Goal: Task Accomplishment & Management: Use online tool/utility

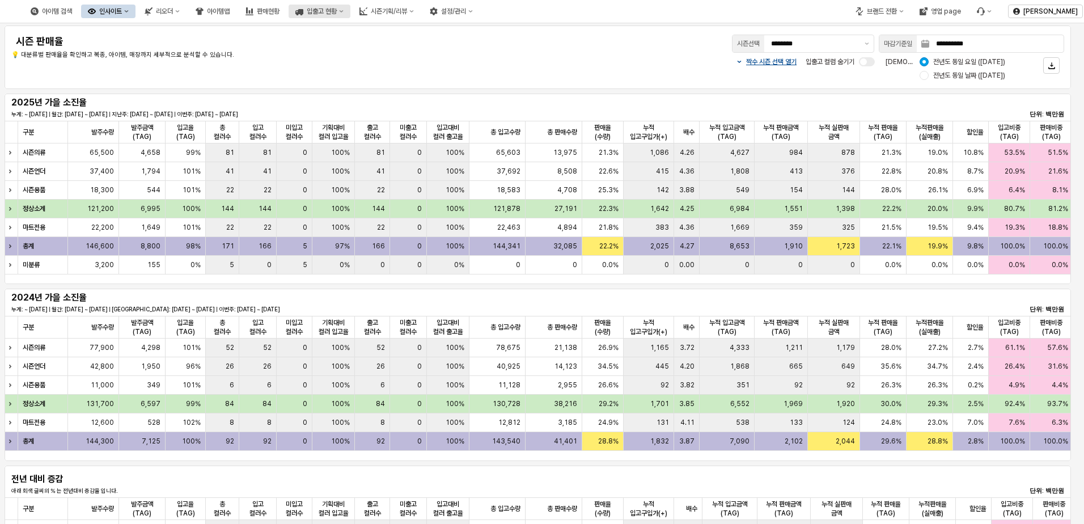
click at [350, 11] on button "입출고 현황" at bounding box center [320, 12] width 62 height 14
click at [407, 12] on div "시즌기획/리뷰" at bounding box center [389, 11] width 36 height 8
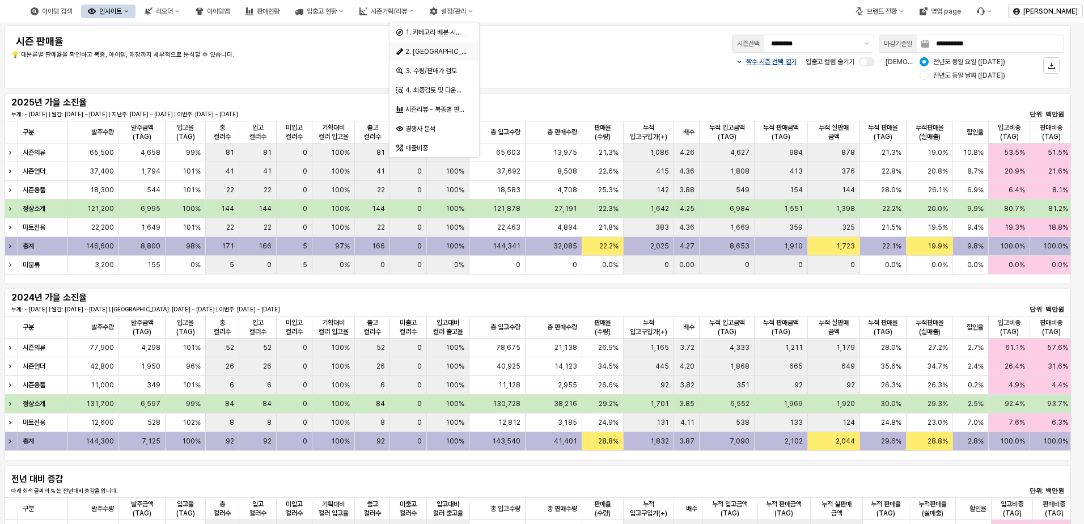
click at [434, 53] on div "2. 발주량 산정" at bounding box center [435, 51] width 61 height 9
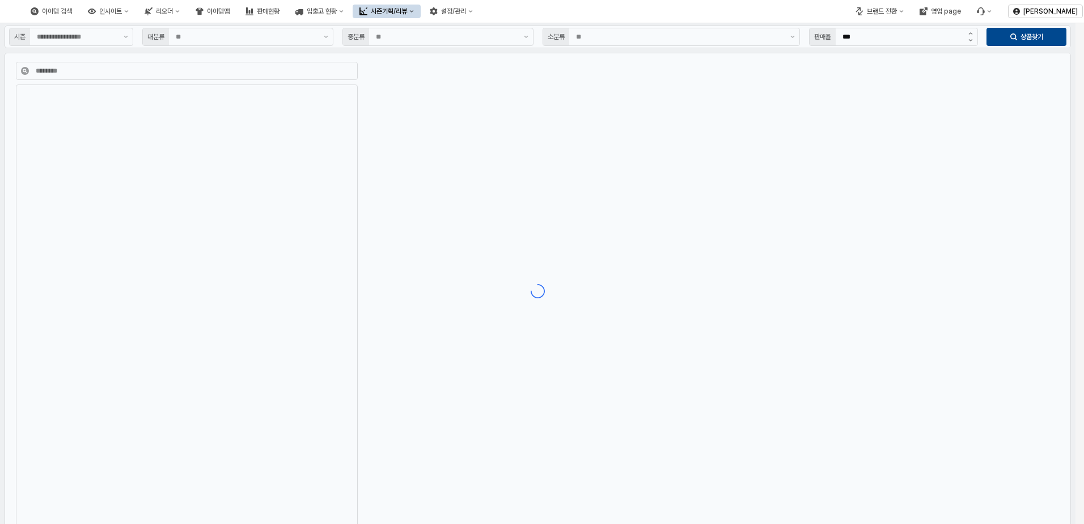
type input "**"
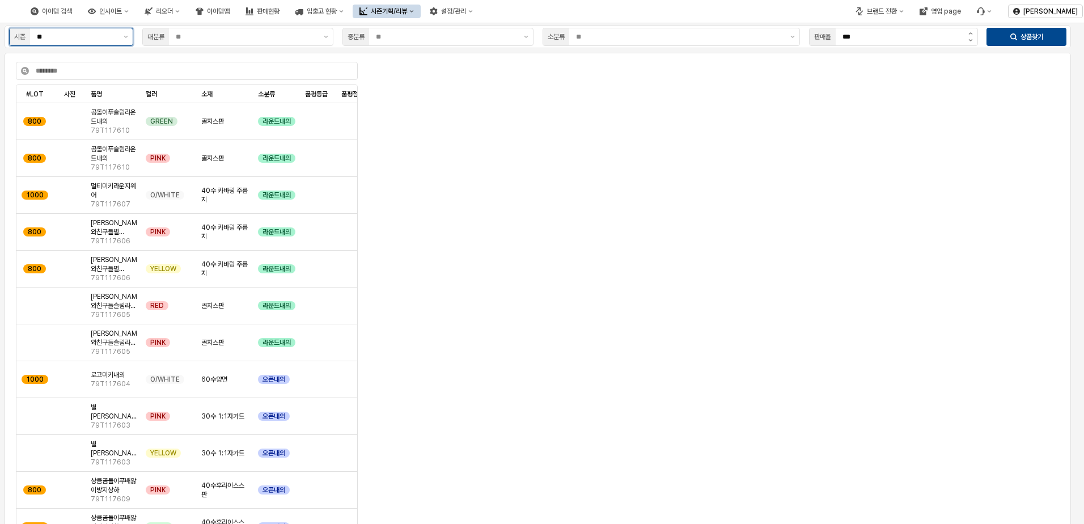
click at [119, 42] on div "**" at bounding box center [74, 36] width 89 height 17
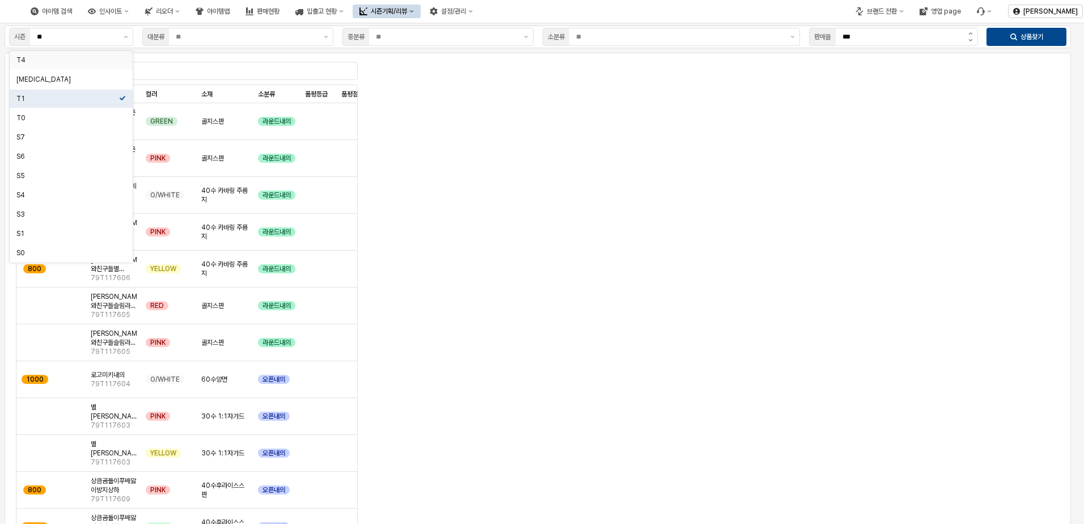
click at [442, 18] on div "아이템 검색 인사이트 리오더 아이템맵 판매현황 입출고 현황 시즌기획/리뷰 설정/관리" at bounding box center [252, 11] width 456 height 24
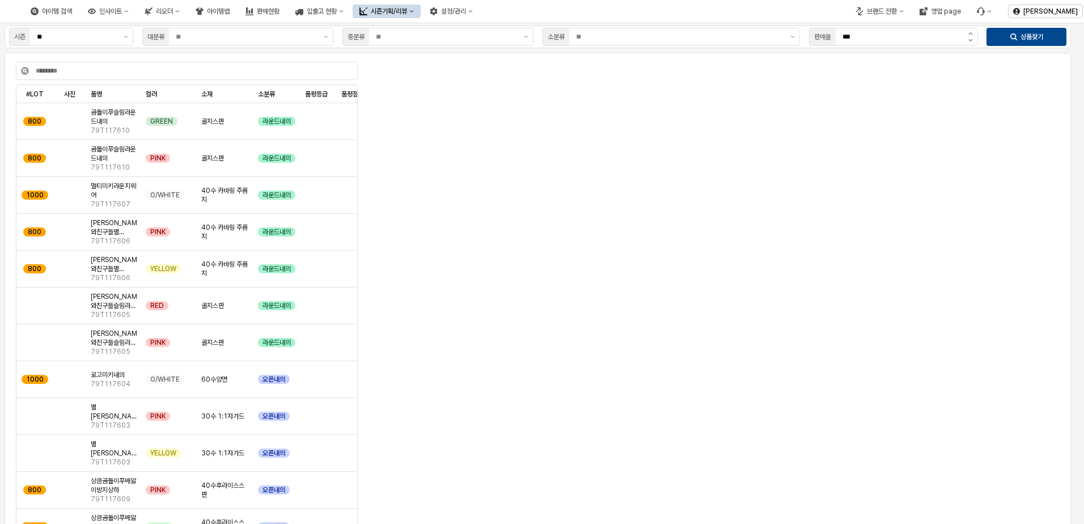
click at [407, 13] on div "시즌기획/리뷰" at bounding box center [389, 11] width 36 height 8
click at [630, 171] on div "App Frame" at bounding box center [713, 215] width 688 height 299
click at [337, 11] on div "입출고 현황" at bounding box center [322, 11] width 30 height 8
click at [407, 14] on div "시즌기획/리뷰" at bounding box center [389, 11] width 36 height 8
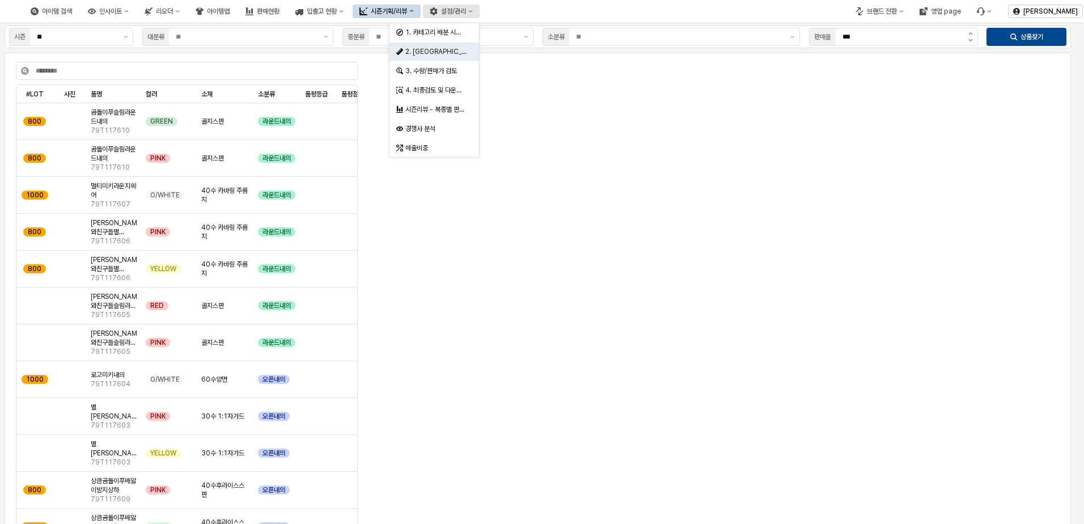
click at [466, 12] on div "설정/관리" at bounding box center [453, 11] width 25 height 8
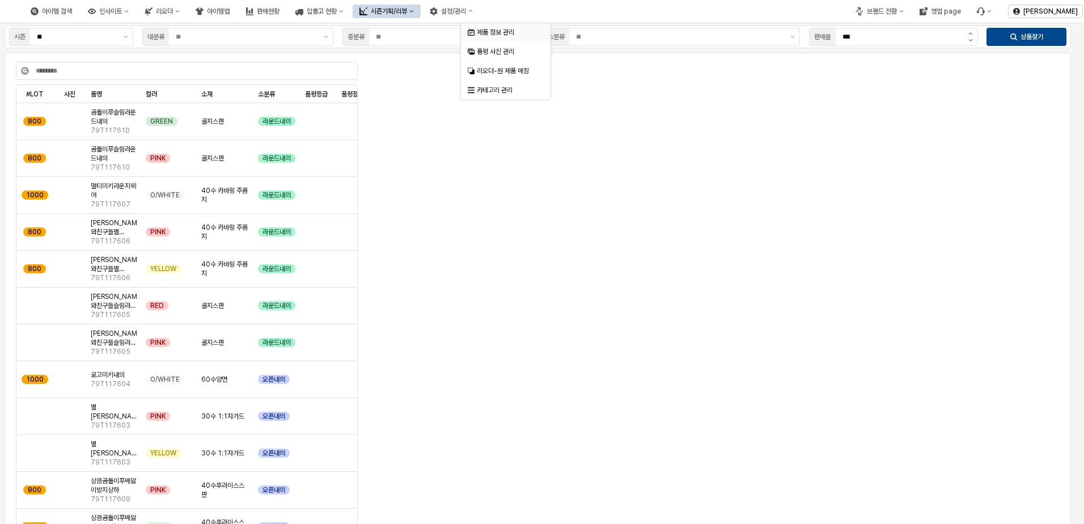
click at [476, 29] on div "제품 정보 관리" at bounding box center [502, 32] width 69 height 11
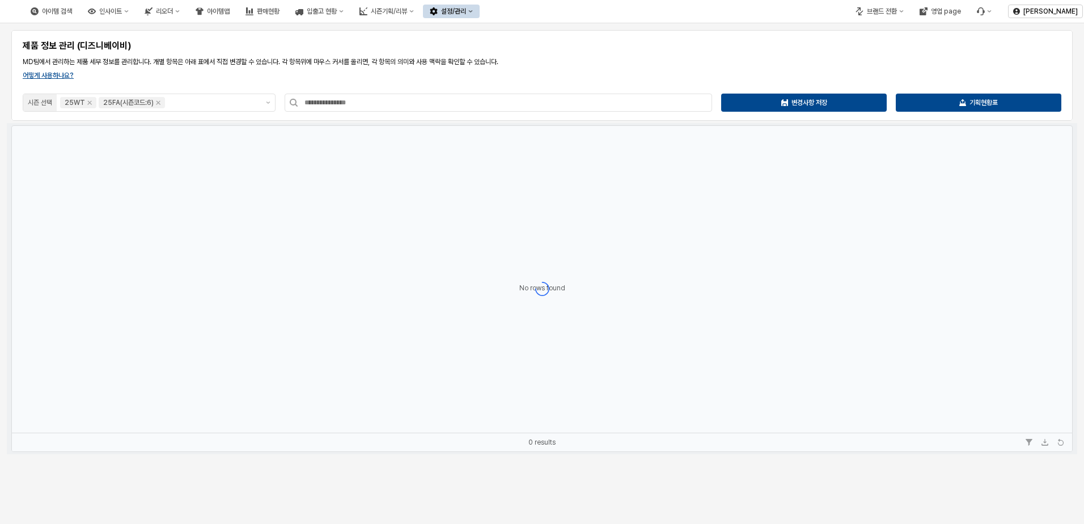
click at [466, 7] on div "설정/관리" at bounding box center [453, 11] width 25 height 8
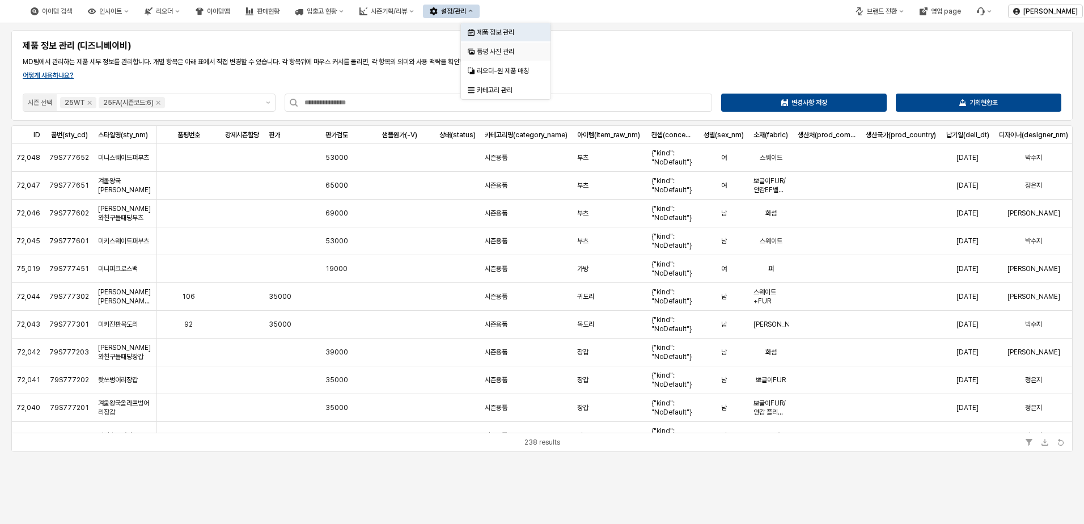
click at [502, 47] on div "품평 사진 관리" at bounding box center [502, 51] width 69 height 11
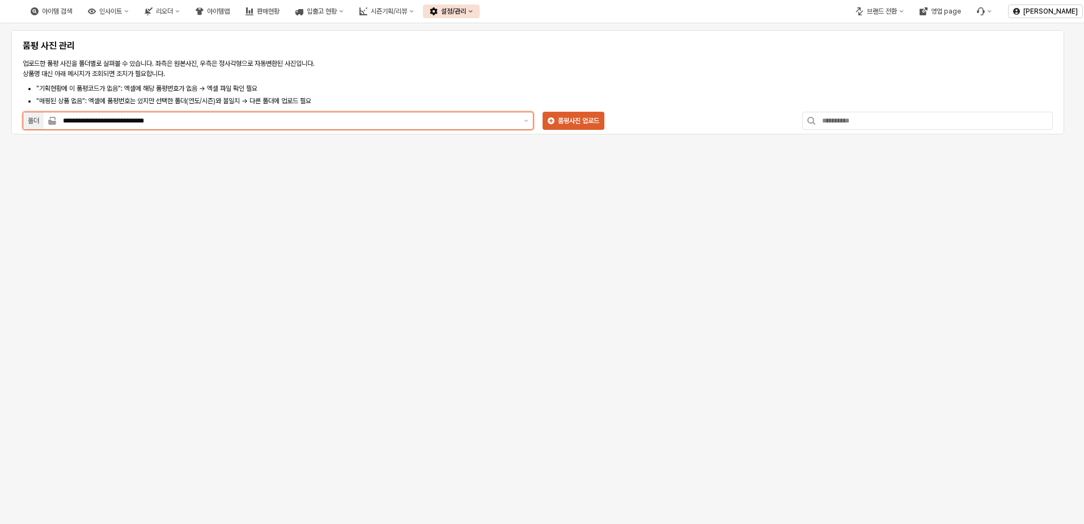
click at [175, 123] on input "**********" at bounding box center [290, 120] width 454 height 11
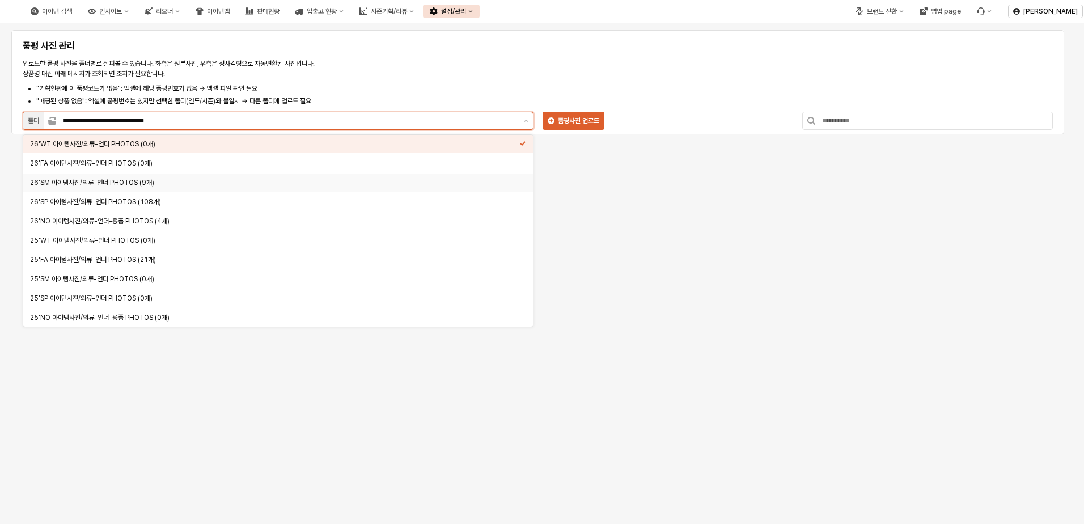
click at [168, 186] on div "26'SM 아이템사진/의류-언더 PHOTOS (9개)" at bounding box center [274, 182] width 489 height 9
type input "**********"
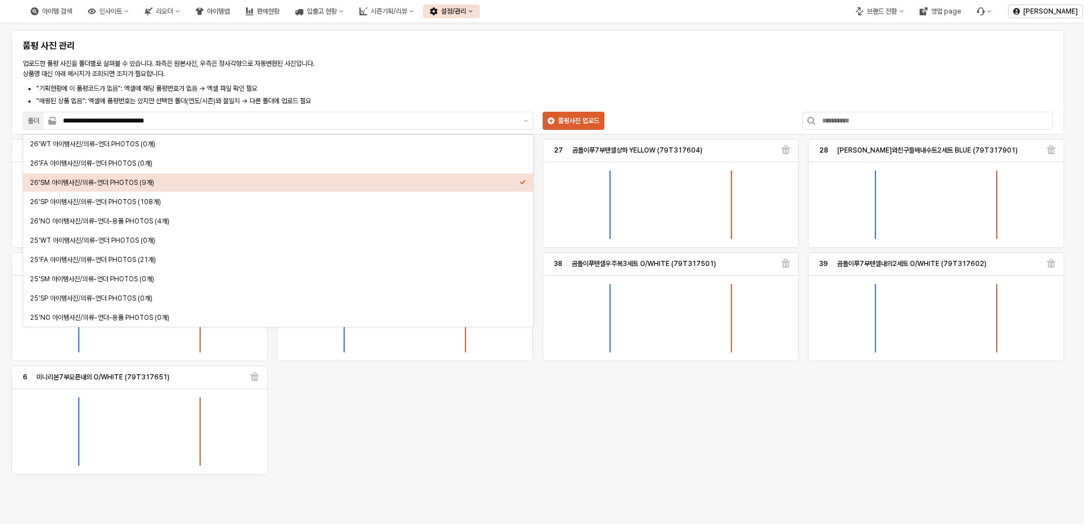
click at [488, 78] on p "업로드한 품평 사진을 폴더별로 살펴볼 수 있습니다. 좌측은 원본사진, 우측은 정사각형으로 자동변환된 사진입니다. 상품명 대신 아래 메시지가 조…" at bounding box center [321, 68] width 597 height 20
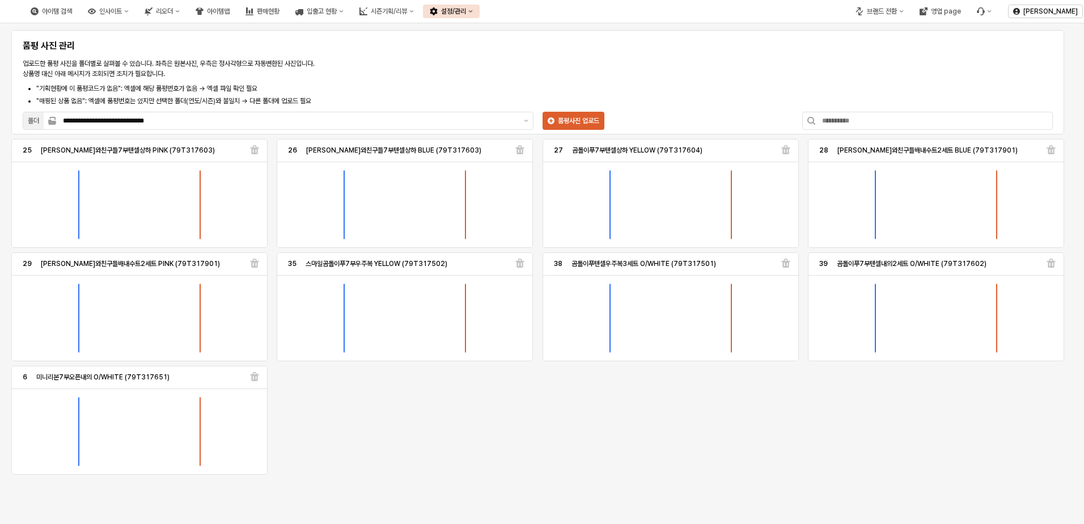
click at [466, 10] on div "설정/관리" at bounding box center [453, 11] width 25 height 8
click at [498, 33] on div "제품 정보 관리" at bounding box center [507, 32] width 60 height 9
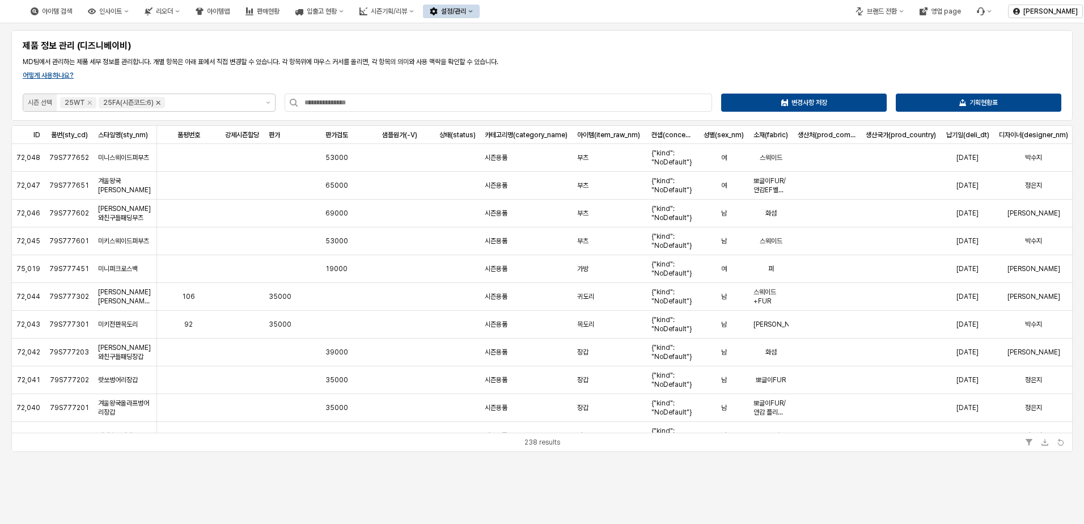
click at [158, 106] on icon "Remove 25FA(시즌코드:6)" at bounding box center [158, 102] width 9 height 9
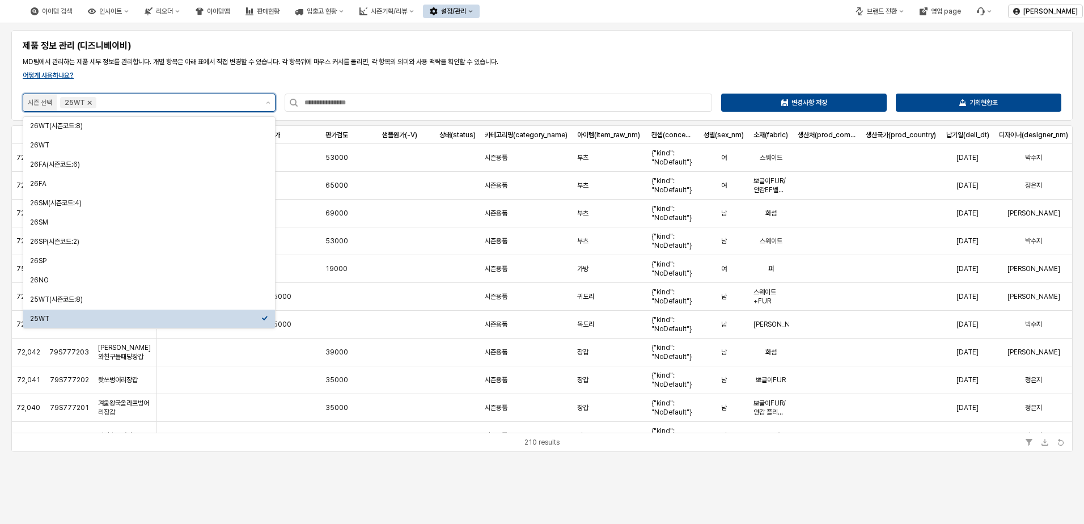
click at [90, 103] on icon "Remove 25WT" at bounding box center [89, 102] width 9 height 9
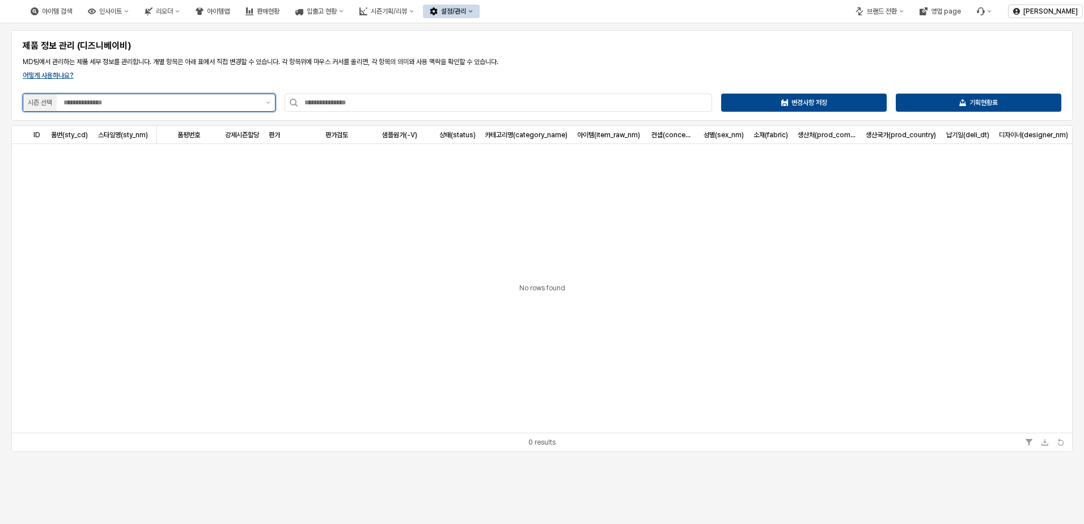
click at [95, 103] on input "App Frame" at bounding box center [162, 102] width 196 height 11
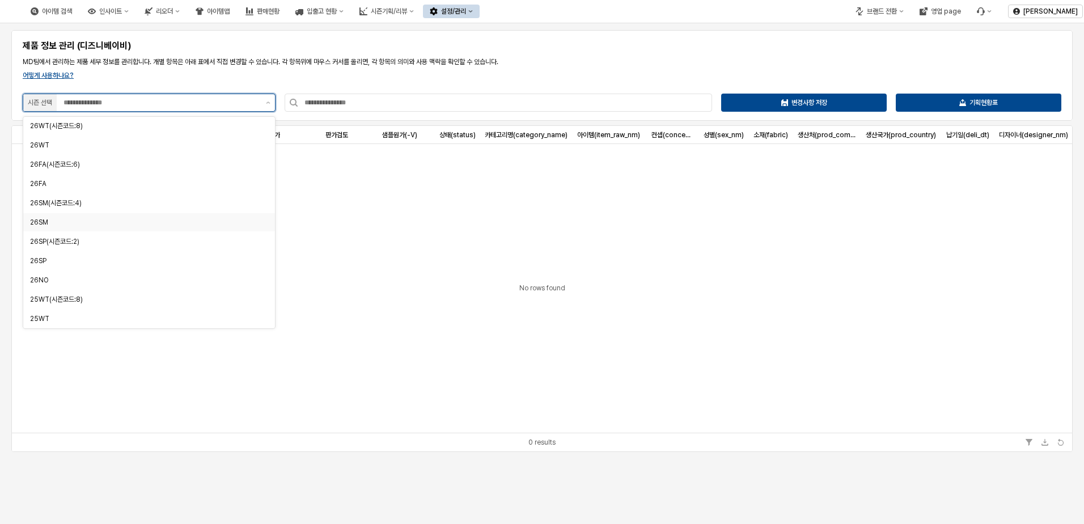
click at [72, 217] on div "26SM" at bounding box center [145, 222] width 231 height 11
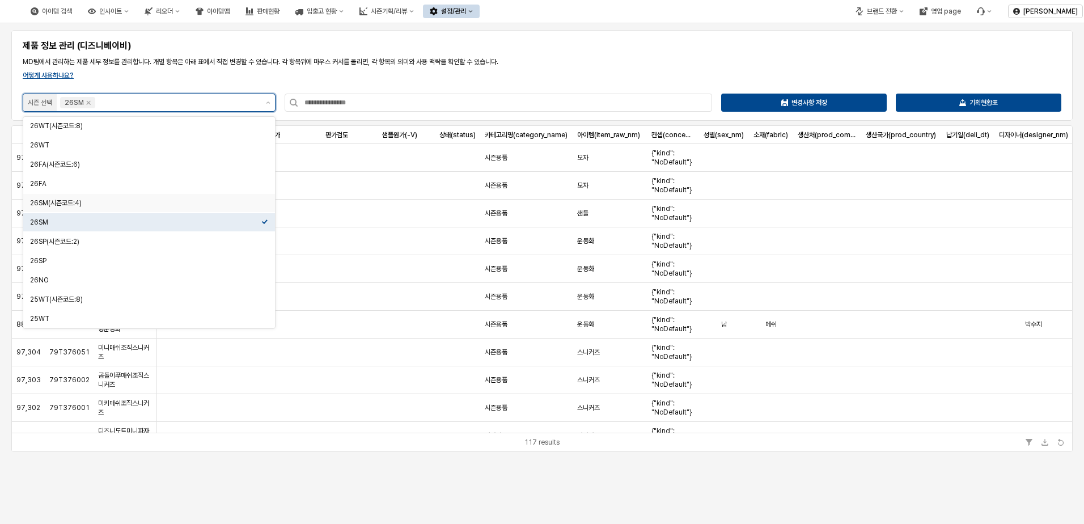
click at [79, 201] on div "26SM(시즌코드:4)" at bounding box center [145, 202] width 231 height 9
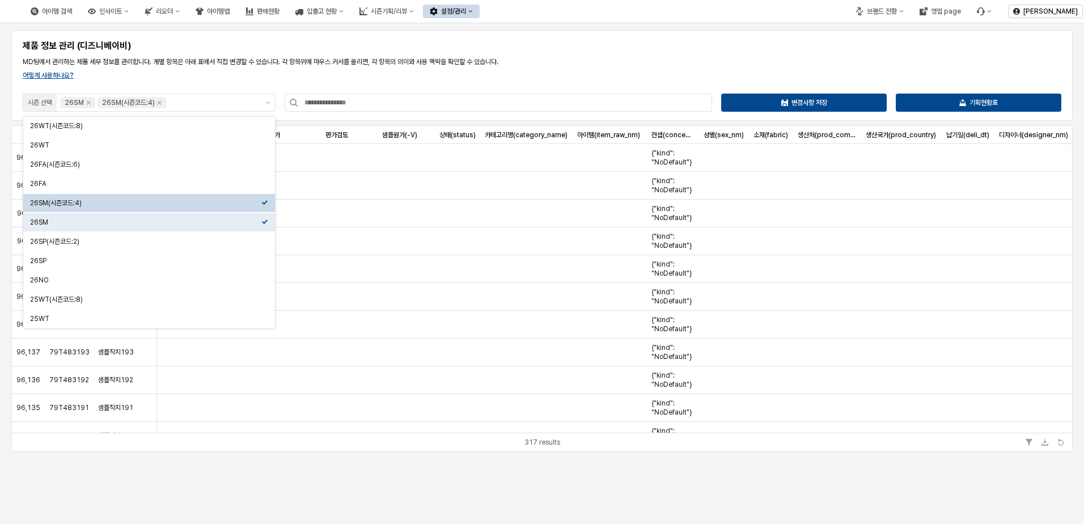
click at [708, 60] on p "MD팀에서 관리하는 제품 세부 정보를 관리합니다. 개별 항목은 아래 표에서 직접 변경할 수 있습니다. 각 항목위에 마우스 커서를 올리면, 각 …" at bounding box center [542, 62] width 1039 height 10
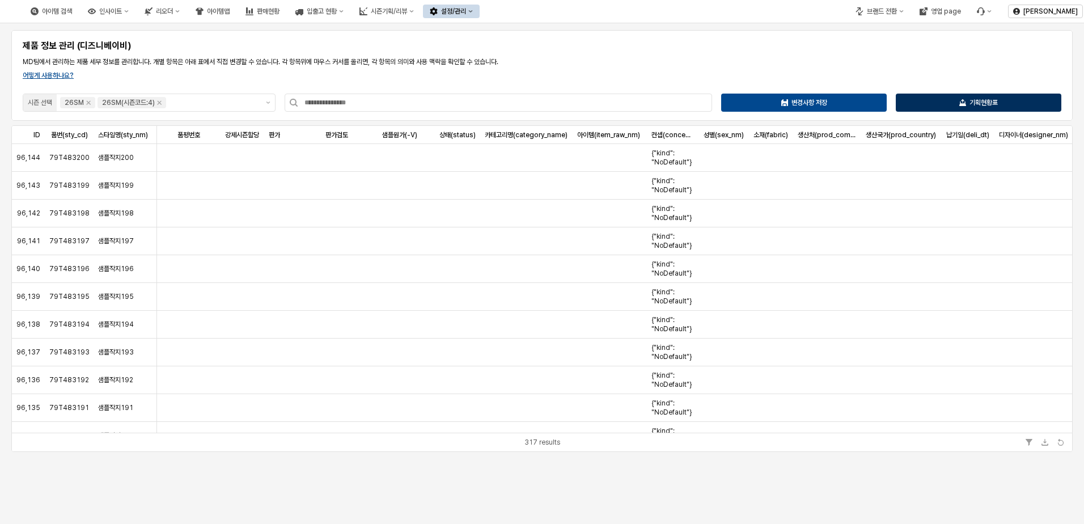
click at [937, 99] on div "기획현황표" at bounding box center [978, 102] width 155 height 17
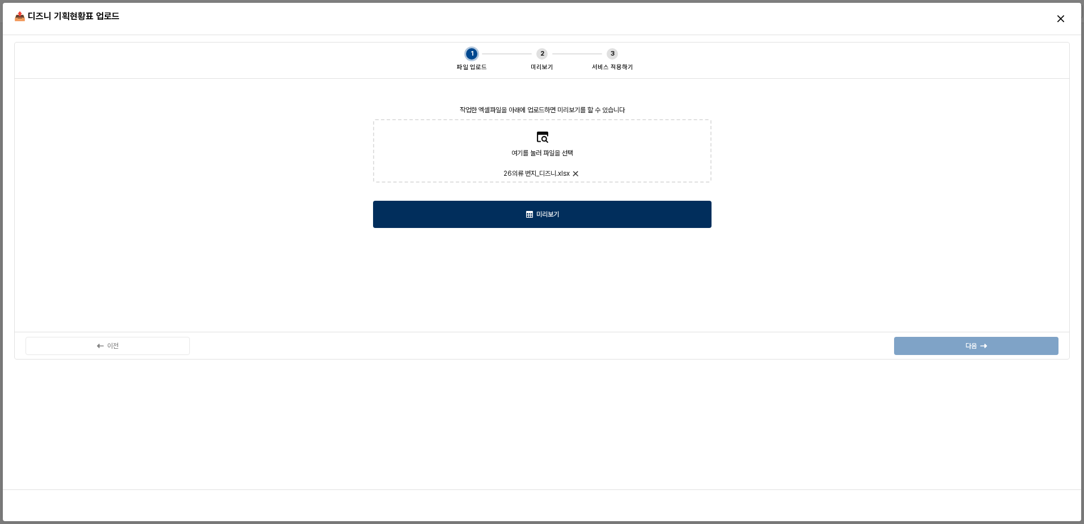
click at [578, 208] on div "미리보기" at bounding box center [542, 214] width 328 height 26
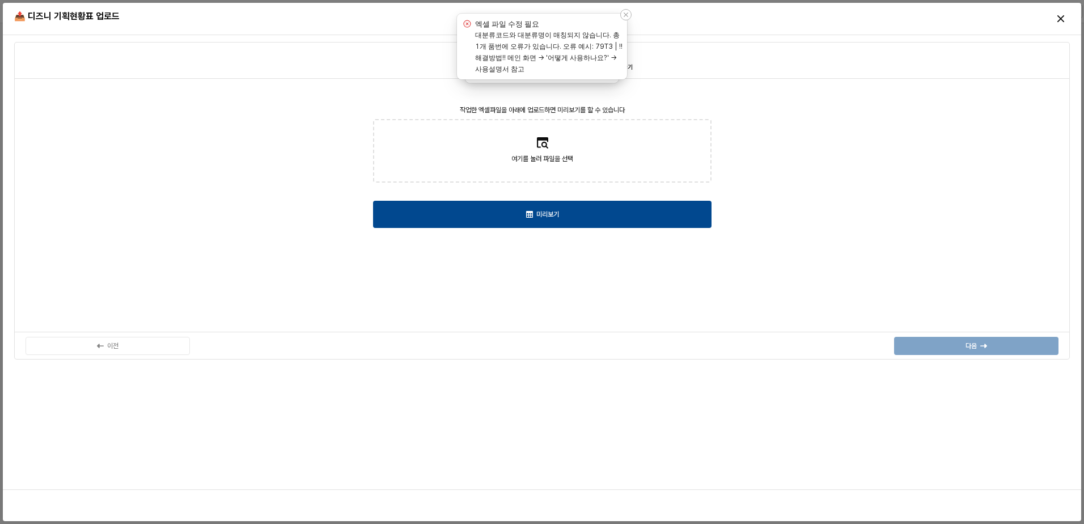
click at [627, 14] on div "헤더 확인 요청 엑셀 파일 수정 필요 대분류코드와 대분류명이 매칭되지 않습니다. 총 1개 품번에 오류가 있습니다. 오류 예시: 79T3 | !…" at bounding box center [542, 262] width 1084 height 524
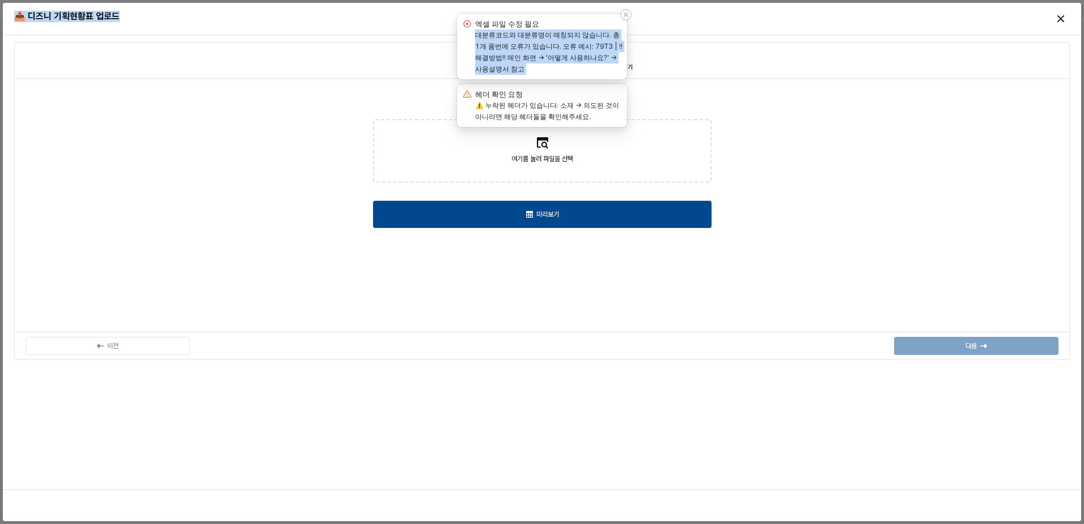
click at [624, 10] on div "Notifications (F8)" at bounding box center [625, 14] width 11 height 11
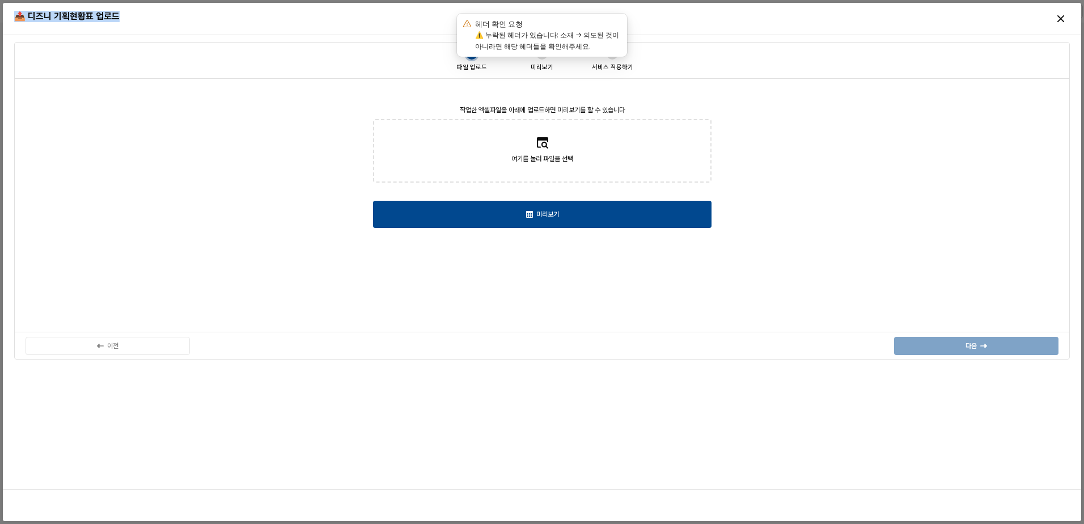
click at [626, 13] on h5 "📤 디즈니 기획현황표 업로드" at bounding box center [409, 16] width 790 height 11
click at [624, 11] on h5 "📤 디즈니 기획현황표 업로드" at bounding box center [409, 16] width 790 height 11
click at [626, 16] on icon "Notifications (F8)" at bounding box center [626, 14] width 7 height 7
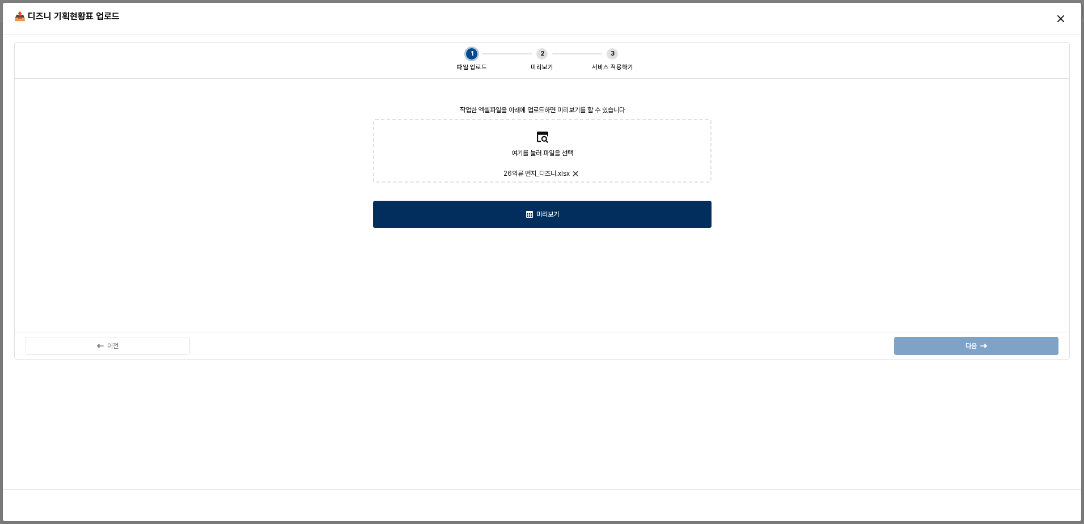
click at [545, 206] on div "미리보기" at bounding box center [542, 214] width 328 height 26
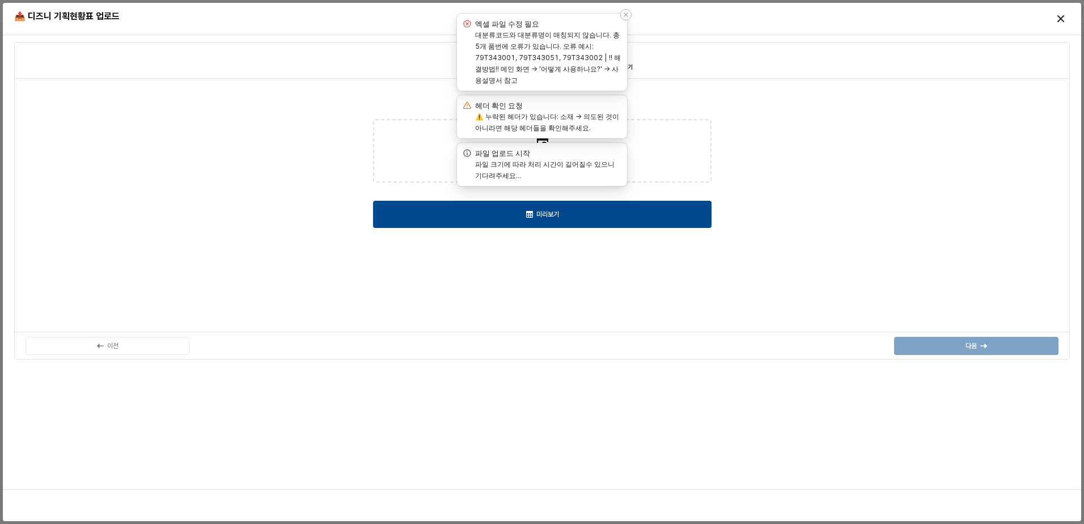
click at [624, 14] on icon "Notifications (F8)" at bounding box center [626, 14] width 7 height 7
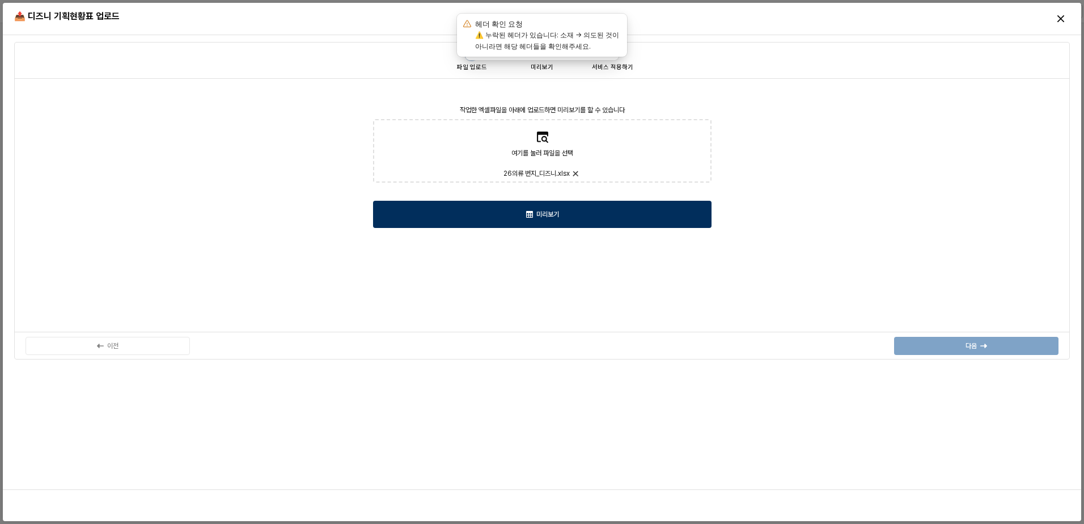
click at [606, 203] on div "미리보기" at bounding box center [542, 214] width 328 height 26
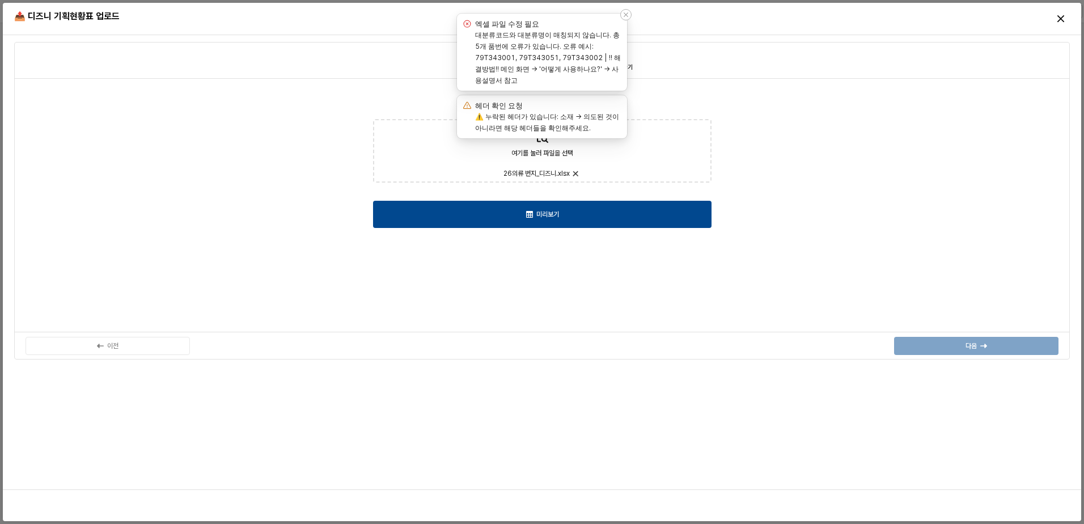
click at [572, 81] on div "대분류코드와 대분류명이 매칭되지 않습니다. 총 5개 품번에 오류가 있습니다. 오류 예시: 79T343001, 79T343051, 79T3430…" at bounding box center [548, 57] width 147 height 57
click at [626, 16] on icon "Notifications (F8)" at bounding box center [626, 14] width 7 height 7
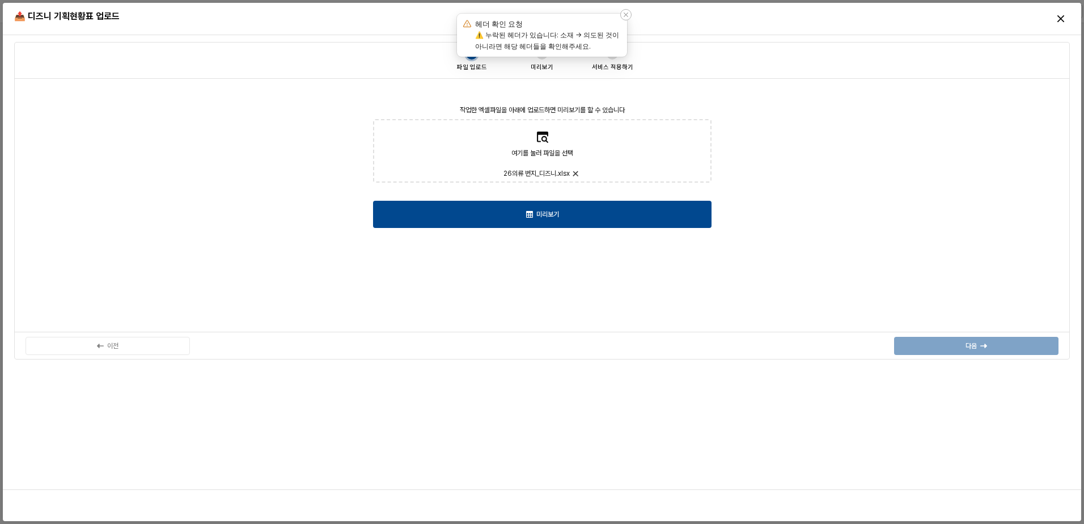
click at [626, 10] on div "Notifications (F8)" at bounding box center [625, 14] width 11 height 11
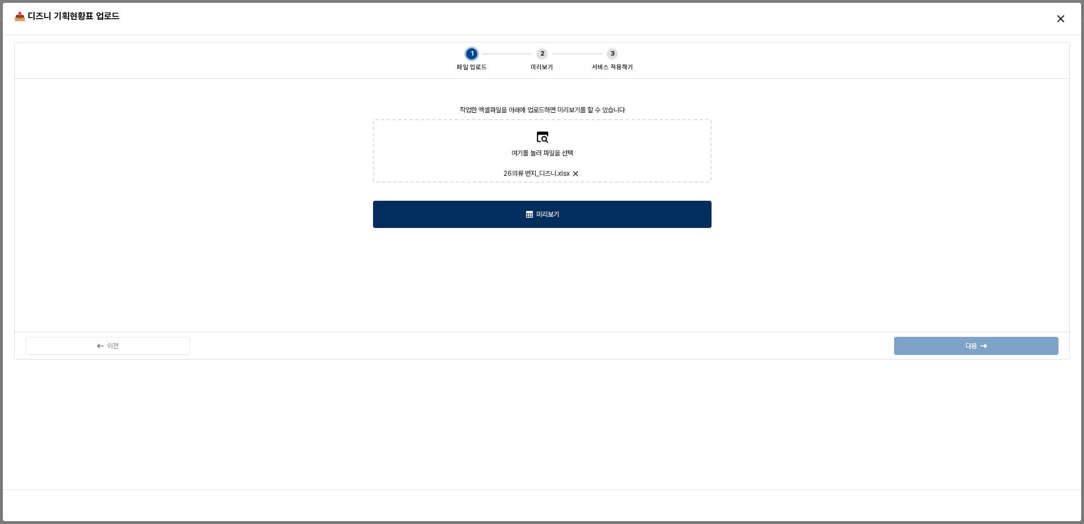
click at [489, 209] on div "미리보기" at bounding box center [542, 214] width 328 height 26
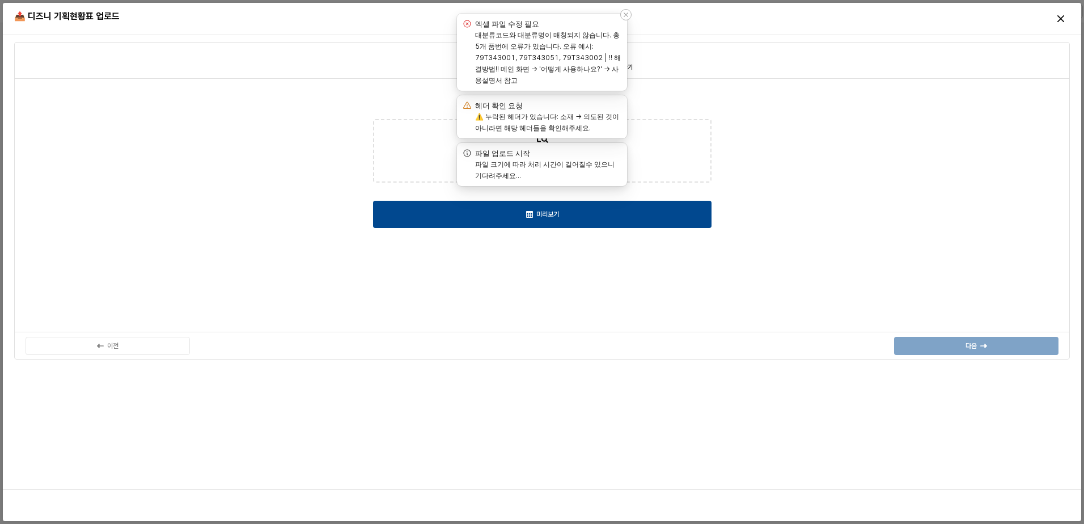
click at [623, 14] on icon "Notifications (F8)" at bounding box center [626, 14] width 7 height 7
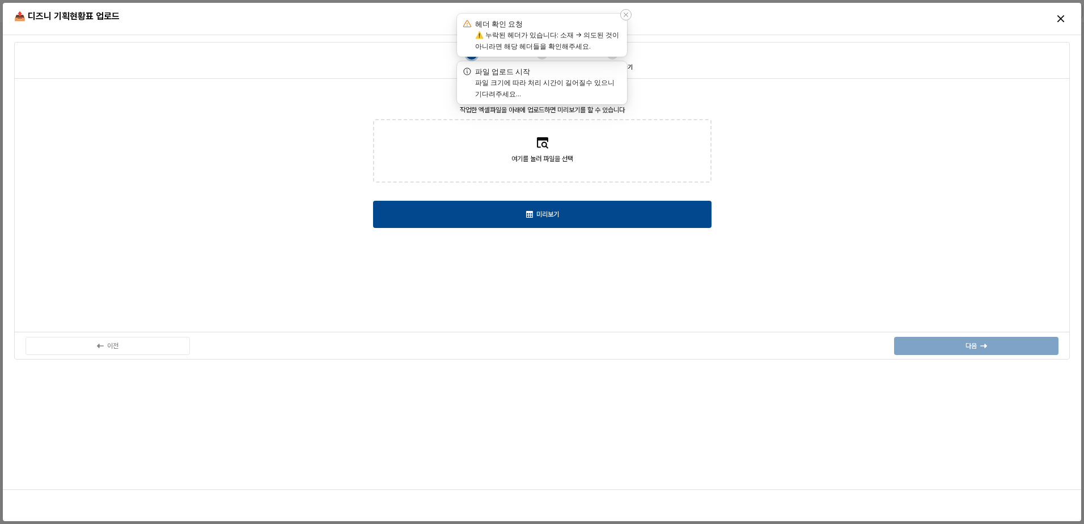
click at [620, 15] on div "Notifications (F8)" at bounding box center [625, 14] width 11 height 11
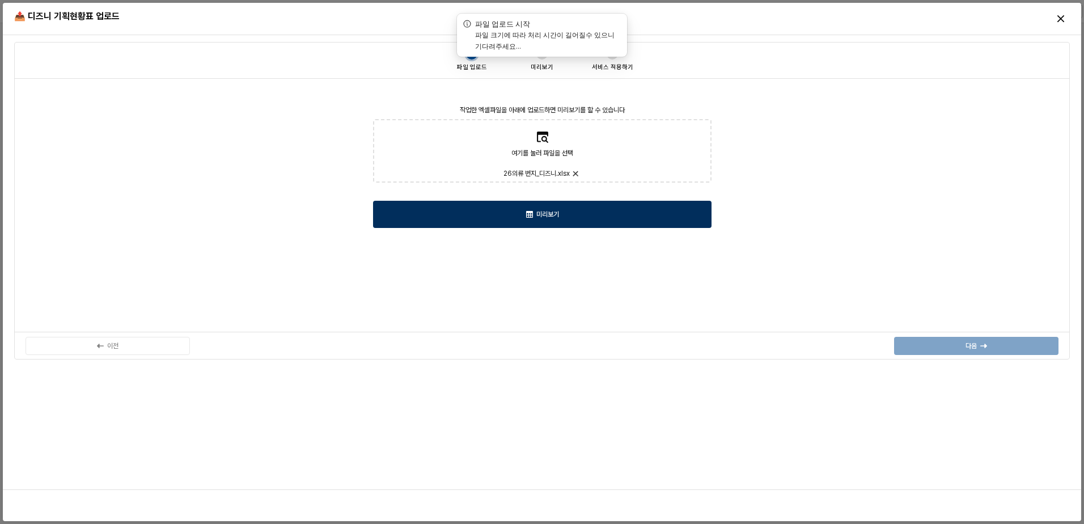
click at [553, 204] on div "미리보기" at bounding box center [542, 214] width 328 height 26
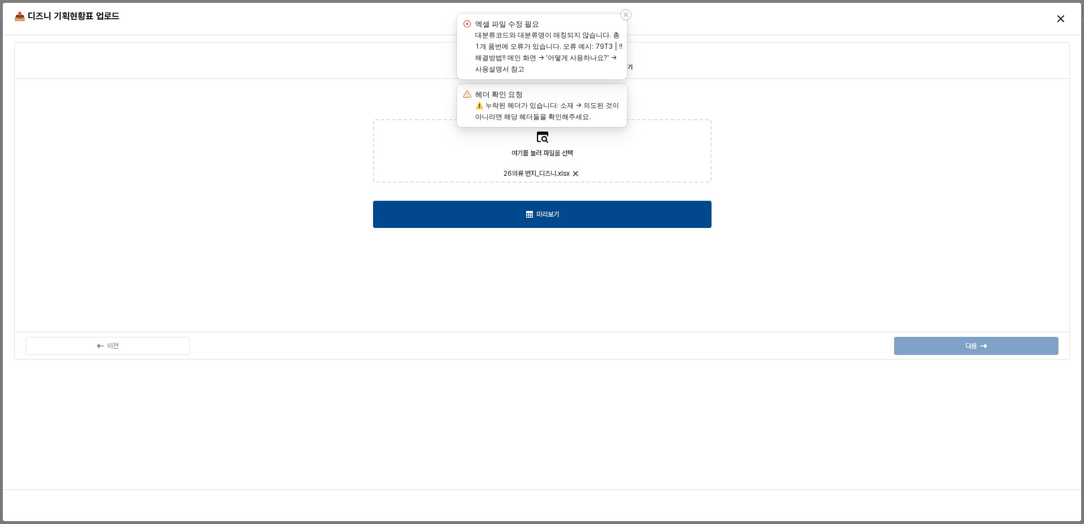
click at [624, 16] on icon "Notifications (F8)" at bounding box center [626, 14] width 7 height 7
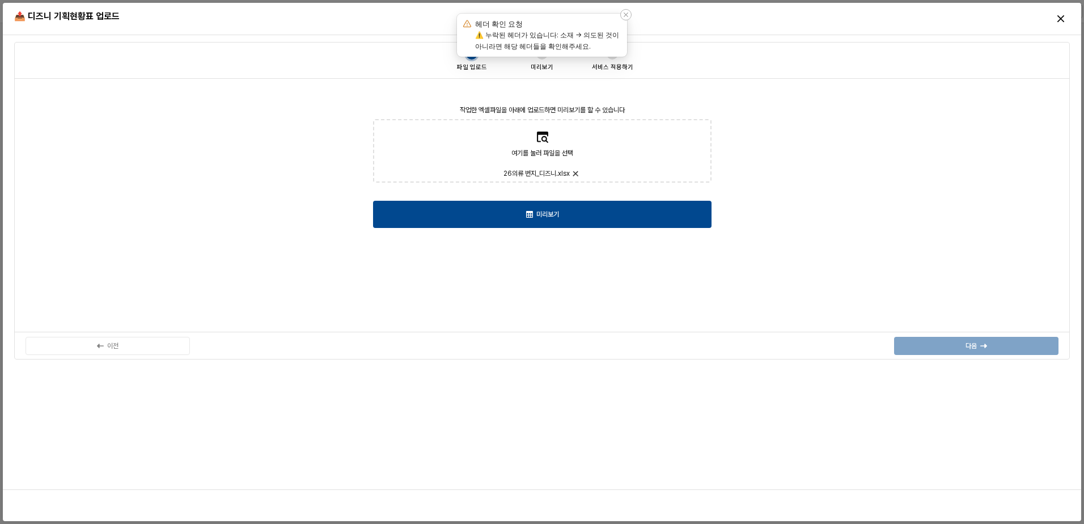
click at [626, 16] on icon "Notifications (F8)" at bounding box center [626, 14] width 7 height 7
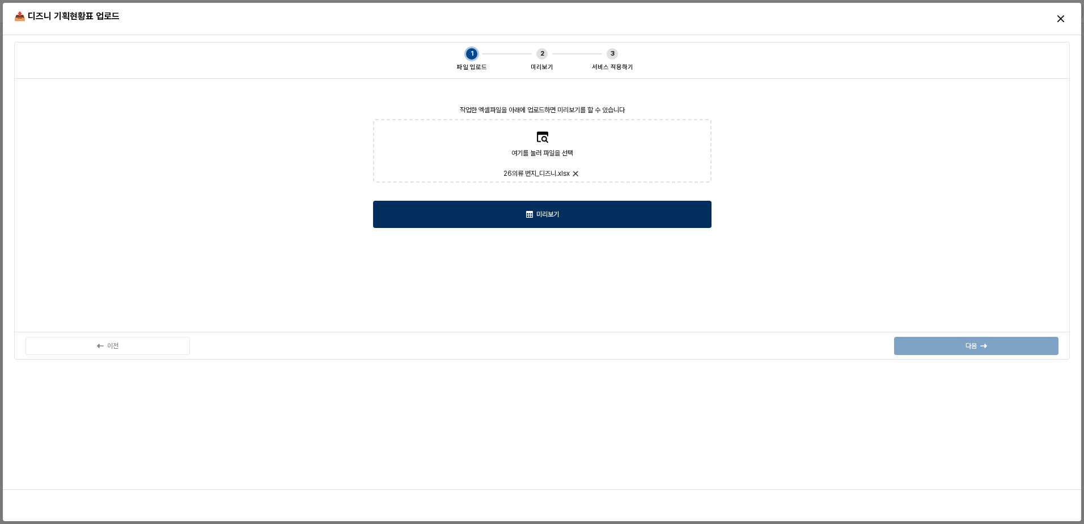
click at [578, 214] on div "미리보기" at bounding box center [542, 214] width 328 height 26
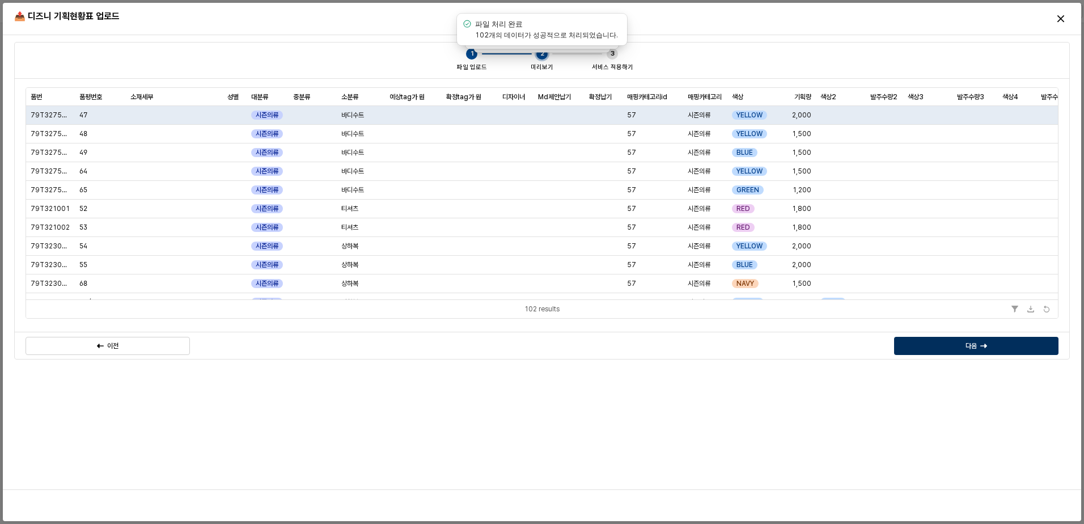
click at [994, 344] on div "다음" at bounding box center [976, 345] width 154 height 17
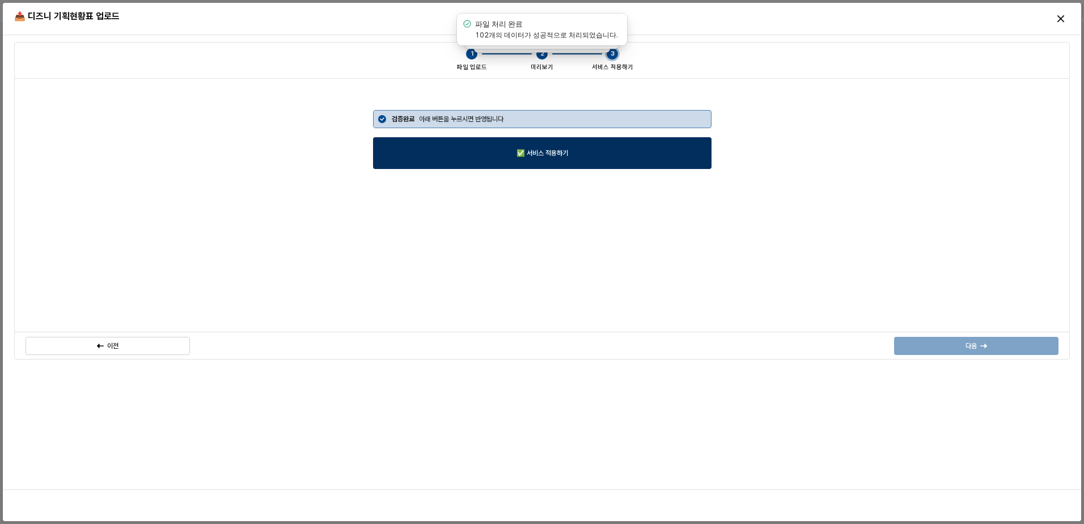
click at [674, 145] on div "✅ 서비스 적용하기" at bounding box center [542, 153] width 328 height 31
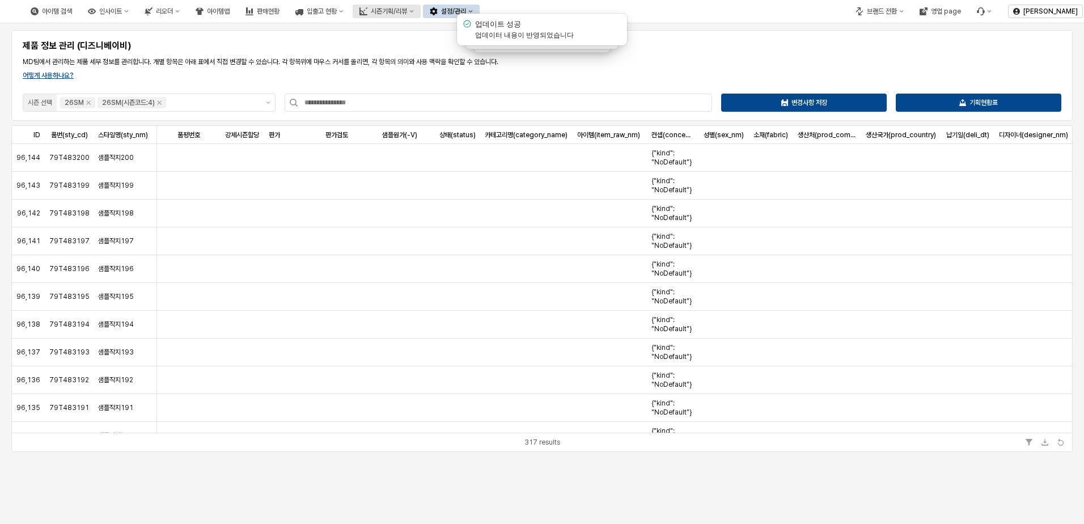
click at [407, 15] on div "시즌기획/리뷰" at bounding box center [389, 11] width 36 height 8
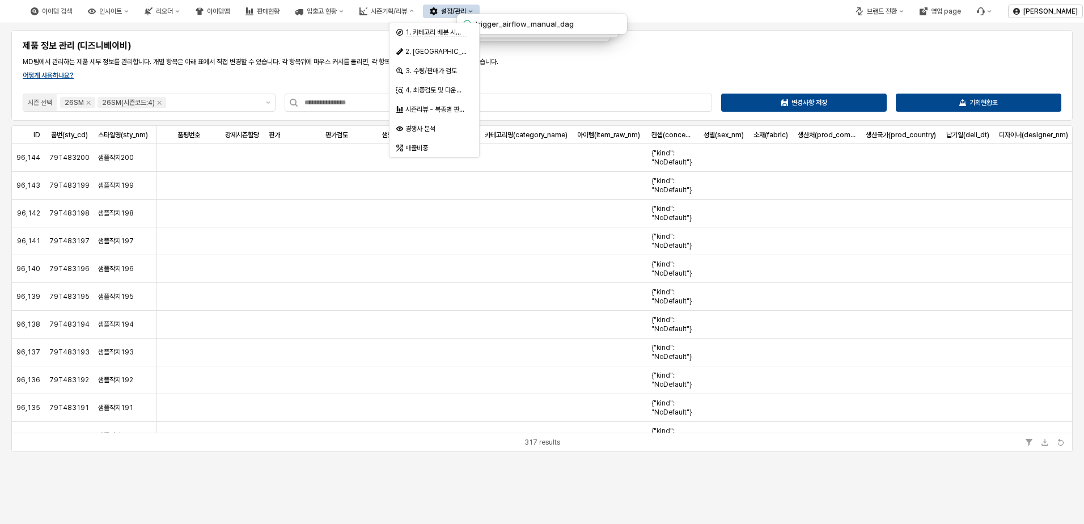
click at [466, 9] on div "설정/관리" at bounding box center [453, 11] width 25 height 8
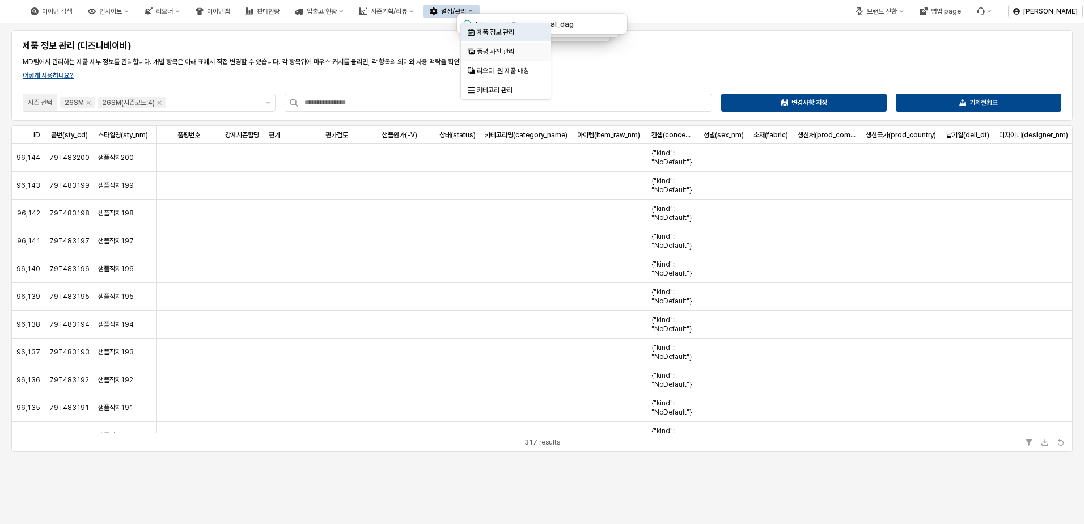
click at [502, 50] on div "품평 사진 관리" at bounding box center [507, 51] width 60 height 9
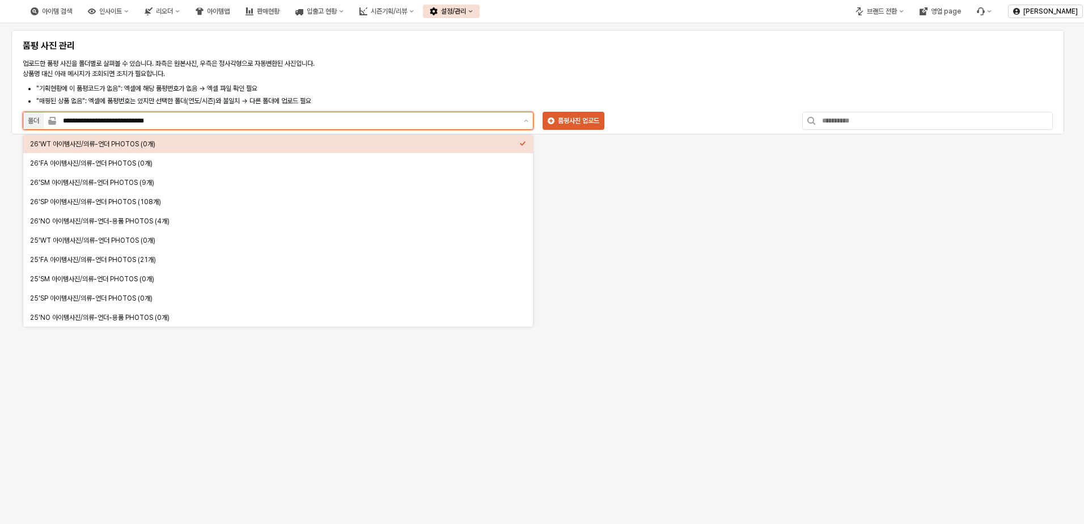
click at [305, 121] on input "**********" at bounding box center [290, 120] width 454 height 11
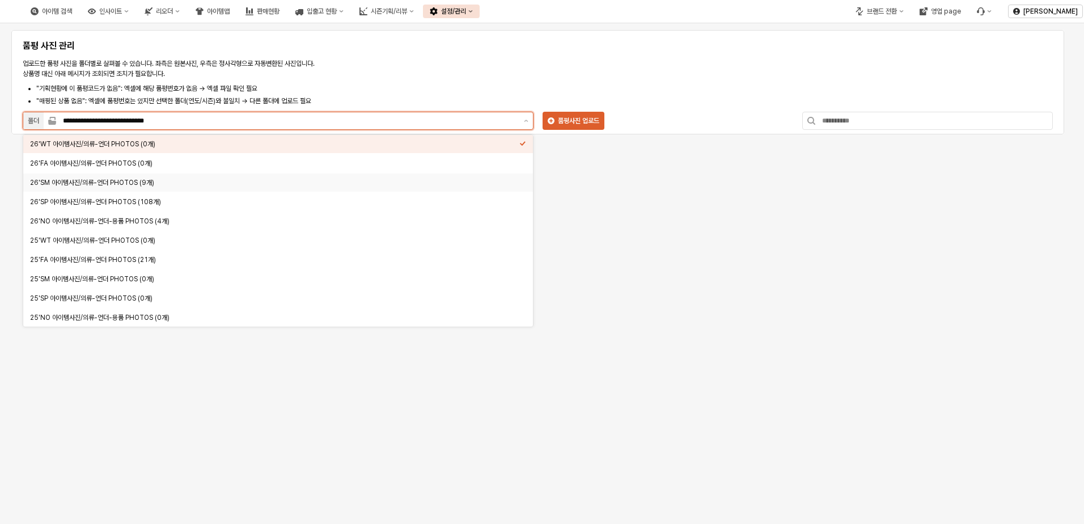
click at [231, 180] on div "26'SM 아이템사진/의류-언더 PHOTOS (9개)" at bounding box center [274, 182] width 489 height 9
type input "**********"
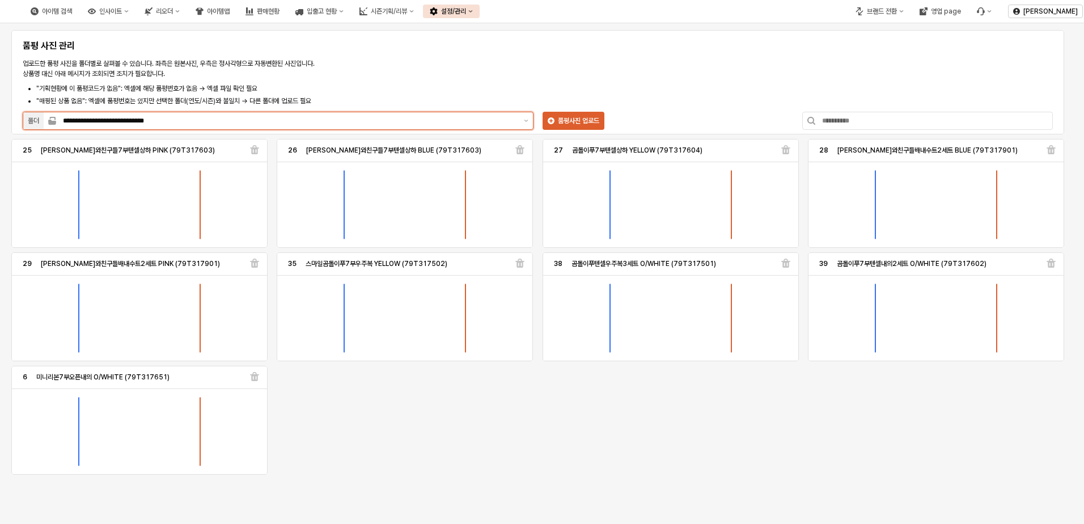
click at [253, 124] on input "**********" at bounding box center [290, 120] width 454 height 11
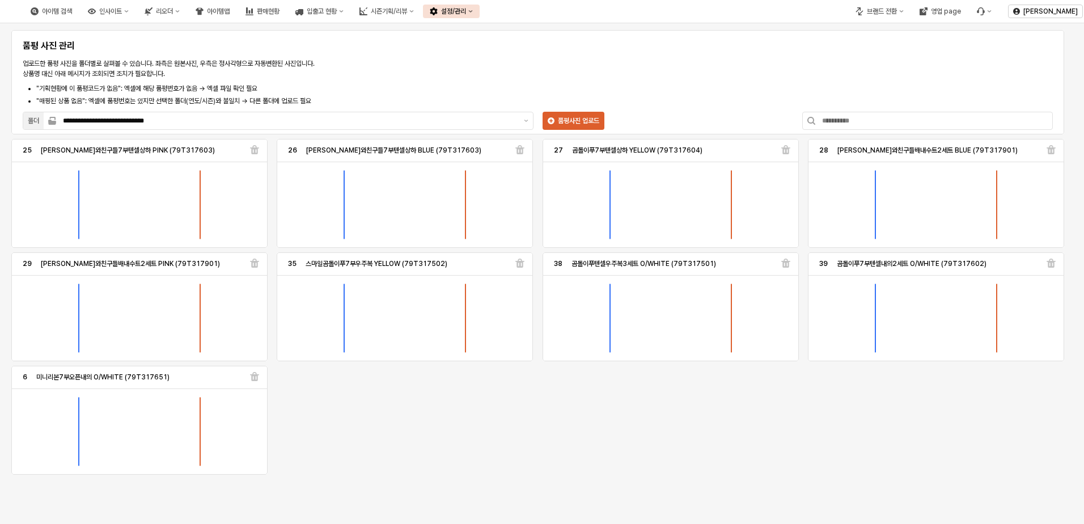
click at [408, 63] on p "업로드한 품평 사진을 폴더별로 살펴볼 수 있습니다. 좌측은 원본사진, 우측은 정사각형으로 자동변환된 사진입니다. 상품명 대신 아래 메시지가 조…" at bounding box center [321, 68] width 597 height 20
click at [360, 414] on ol "6 미니리본7부오픈내의 O/WHITE (79T317651)" at bounding box center [538, 420] width 1062 height 113
click at [407, 9] on div "시즌기획/리뷰" at bounding box center [389, 11] width 36 height 8
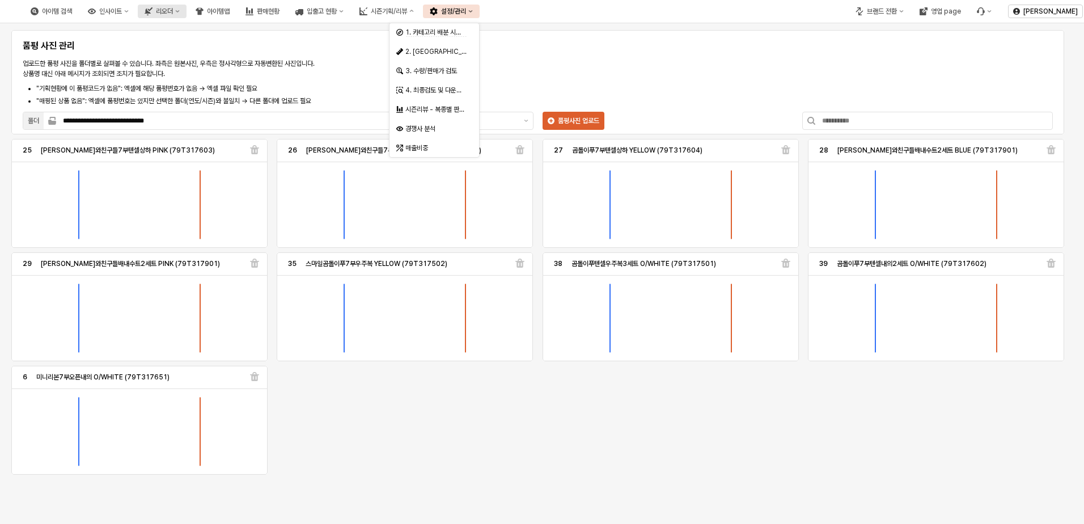
click at [176, 11] on button "리오더" at bounding box center [162, 12] width 49 height 14
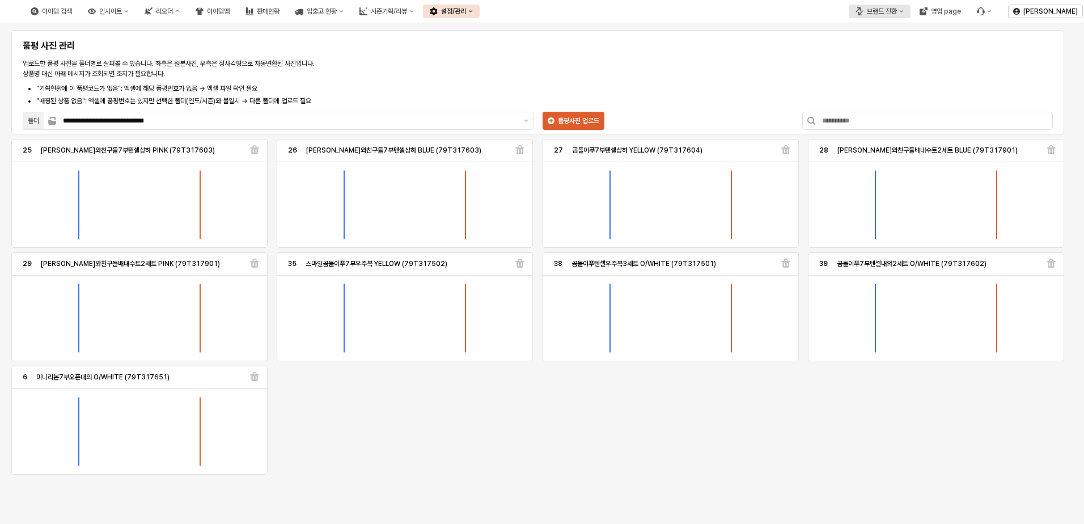
click at [867, 11] on button "브랜드 전환" at bounding box center [880, 12] width 62 height 14
click at [882, 33] on div "아가방" at bounding box center [890, 32] width 69 height 9
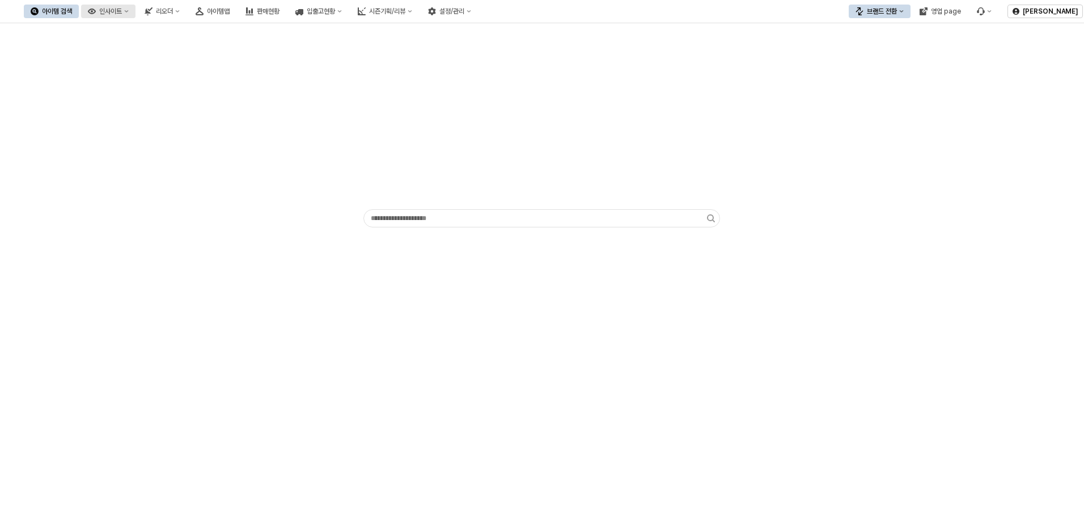
click at [96, 11] on icon "인사이트" at bounding box center [92, 12] width 8 height 6
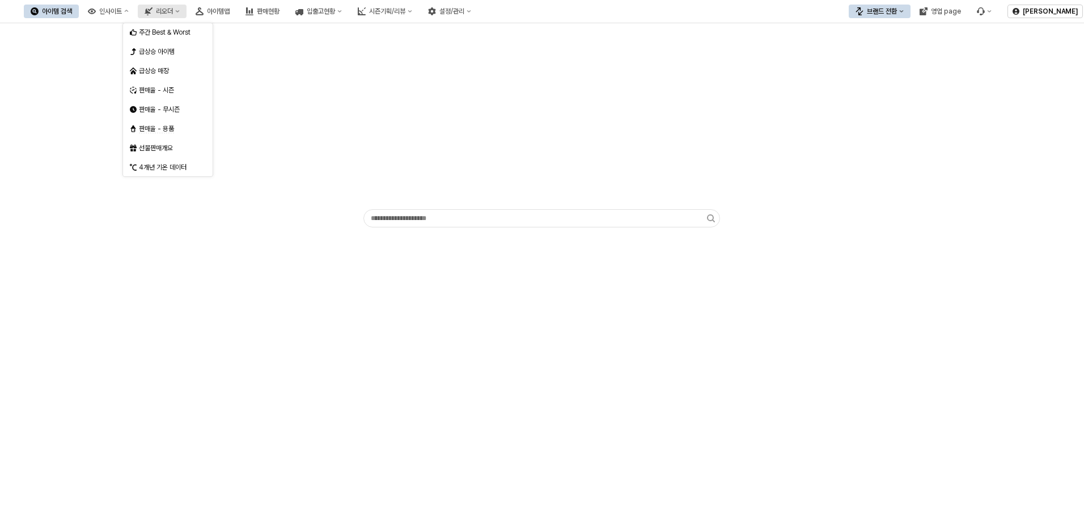
click at [173, 11] on div "리오더" at bounding box center [164, 11] width 17 height 8
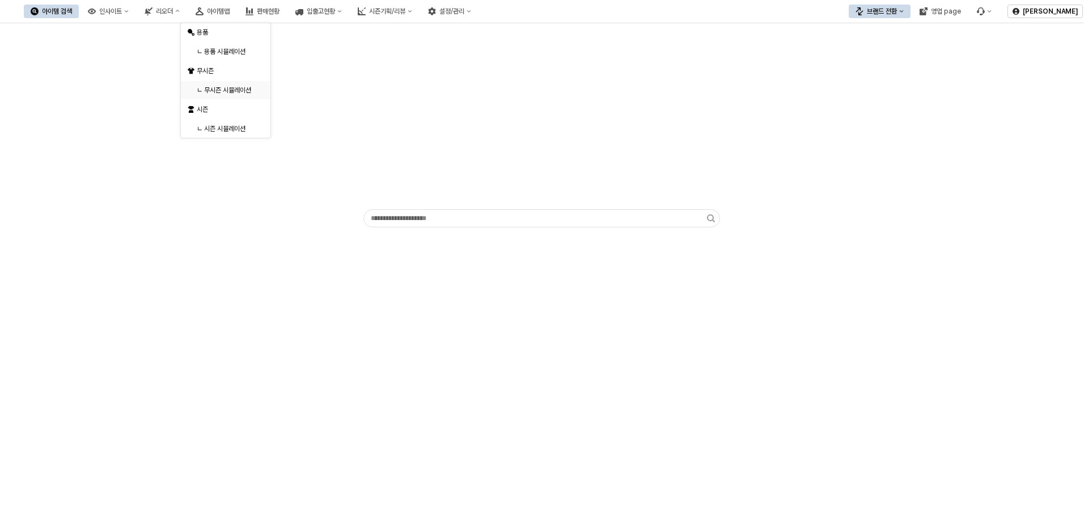
click at [230, 88] on div "ㄴ 무시즌 시뮬레이션" at bounding box center [227, 90] width 60 height 9
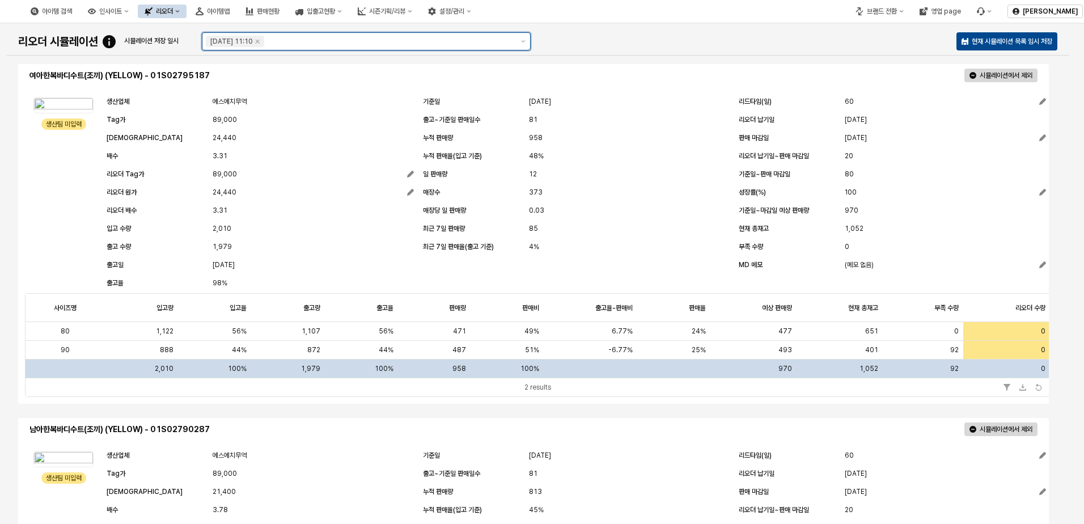
click at [312, 43] on input "시뮬레이션 저장 일시" at bounding box center [390, 41] width 247 height 11
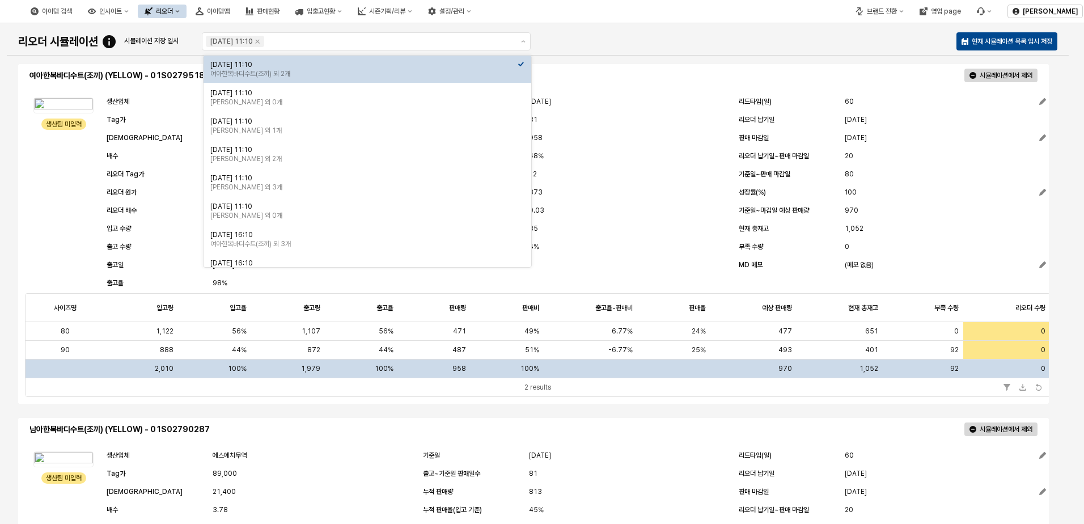
click at [721, 26] on div "리오더 시뮬레이션 시뮬레이션 저장 일시 2025-10-13 11:10 현재 시뮬레이션 목록 임시 저장 여아한복바디수트(조끼) (YELLOW) …" at bounding box center [542, 338] width 1084 height 631
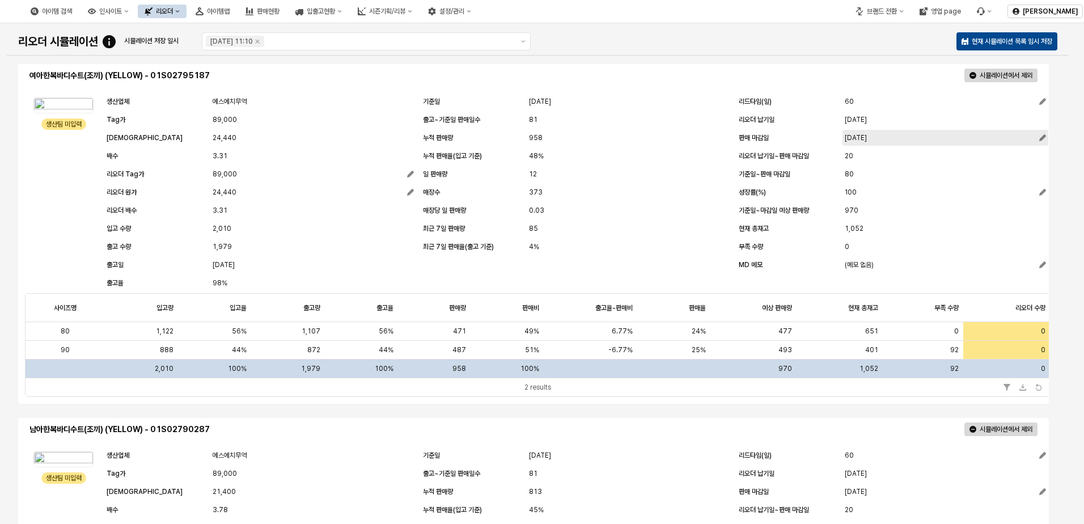
click at [892, 140] on div "2025-12-30" at bounding box center [945, 137] width 201 height 11
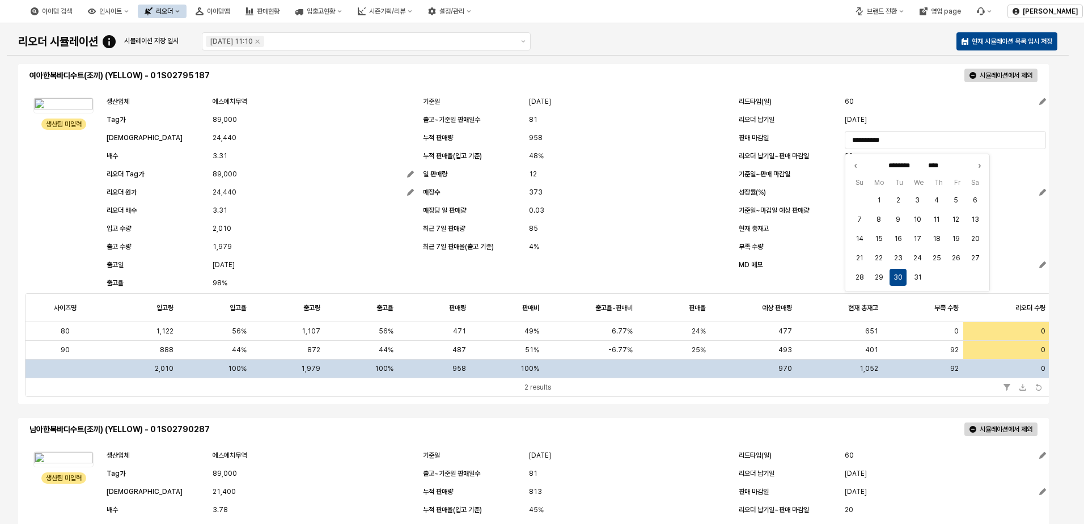
drag, startPoint x: 893, startPoint y: 138, endPoint x: 811, endPoint y: 140, distance: 81.7
click at [811, 140] on div "**********" at bounding box center [892, 139] width 307 height 14
click at [808, 39] on div "리오더 시뮬레이션 시뮬레이션 저장 일시 2025-10-13 11:10" at bounding box center [451, 41] width 874 height 23
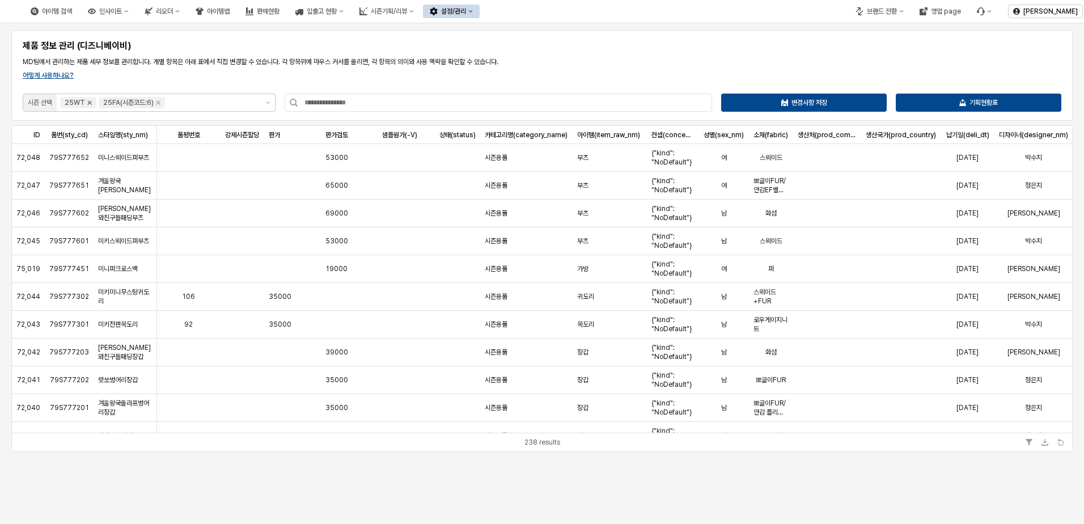
click at [92, 105] on icon "Remove 25WT" at bounding box center [89, 102] width 9 height 9
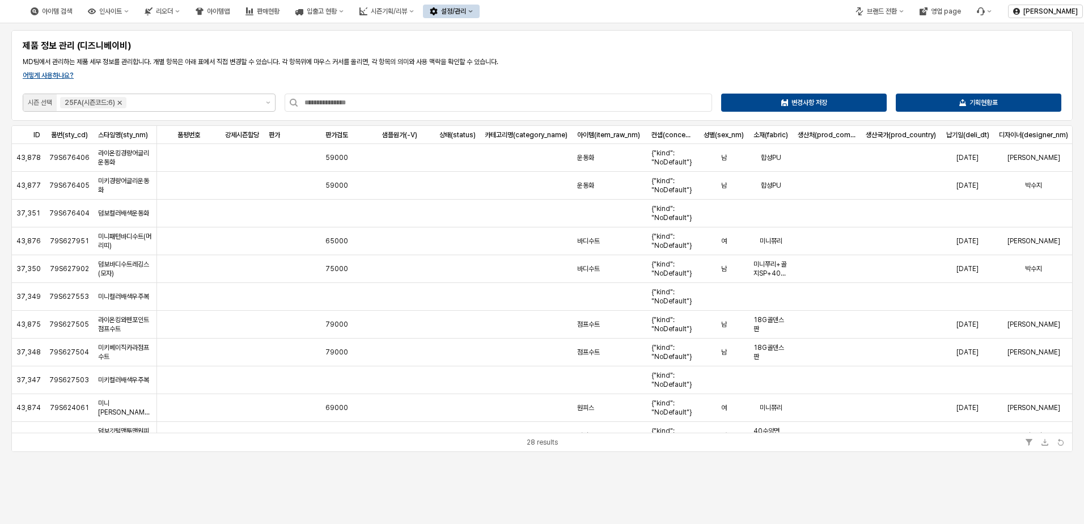
click at [119, 104] on icon "Remove 25FA(시즌코드:6)" at bounding box center [119, 102] width 9 height 9
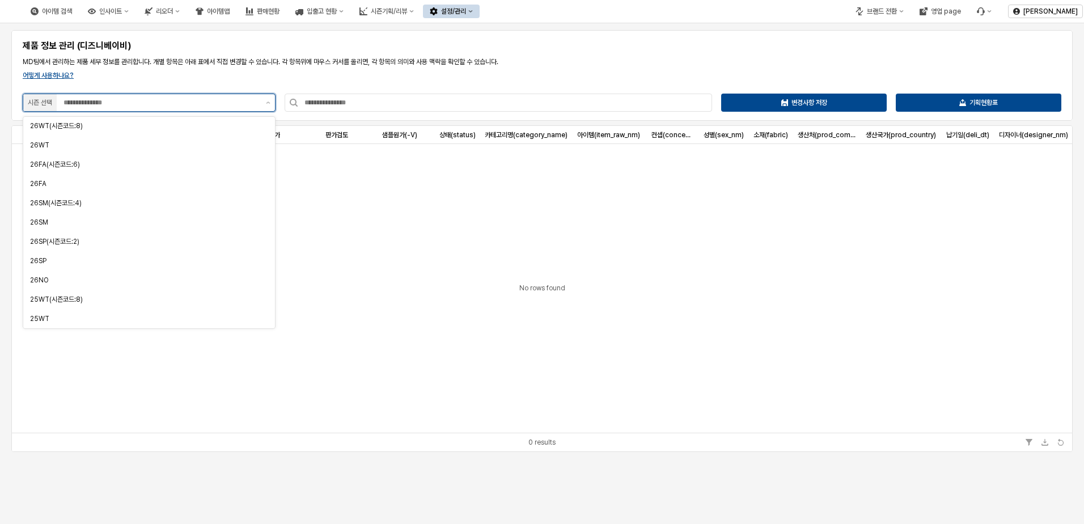
click at [123, 104] on input "App Frame" at bounding box center [162, 102] width 196 height 11
click at [59, 284] on div "25SM" at bounding box center [145, 282] width 231 height 9
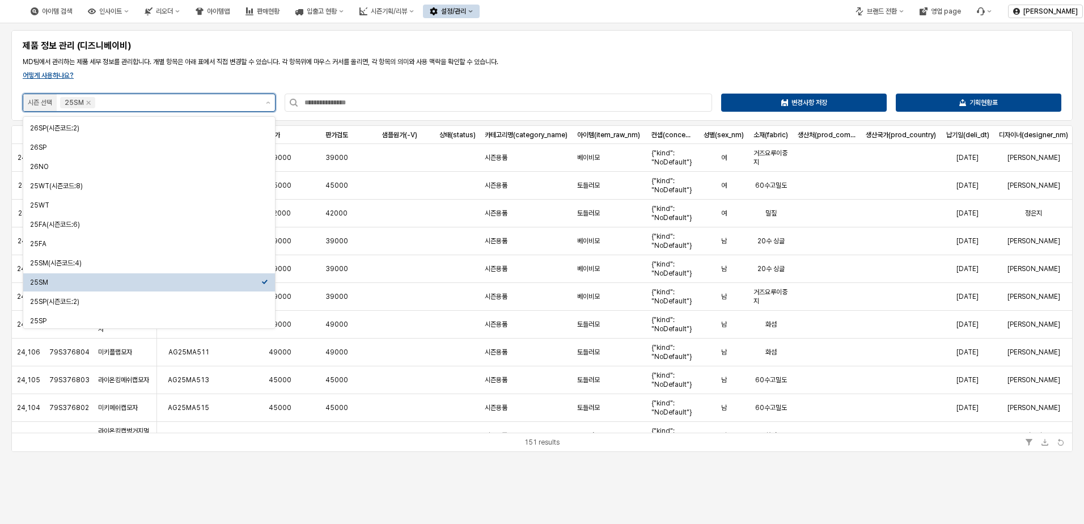
scroll to position [170, 0]
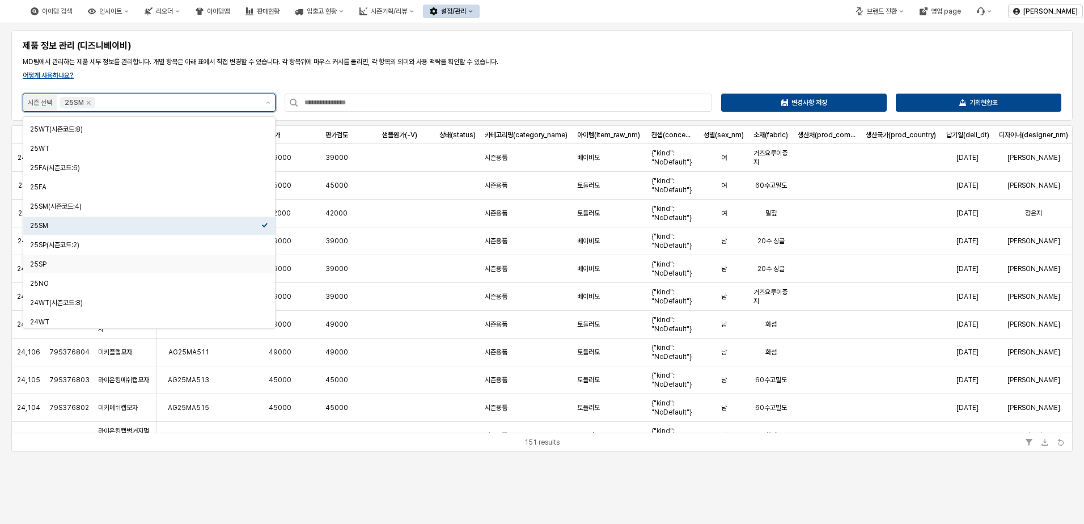
click at [59, 265] on div "25SP" at bounding box center [145, 264] width 231 height 9
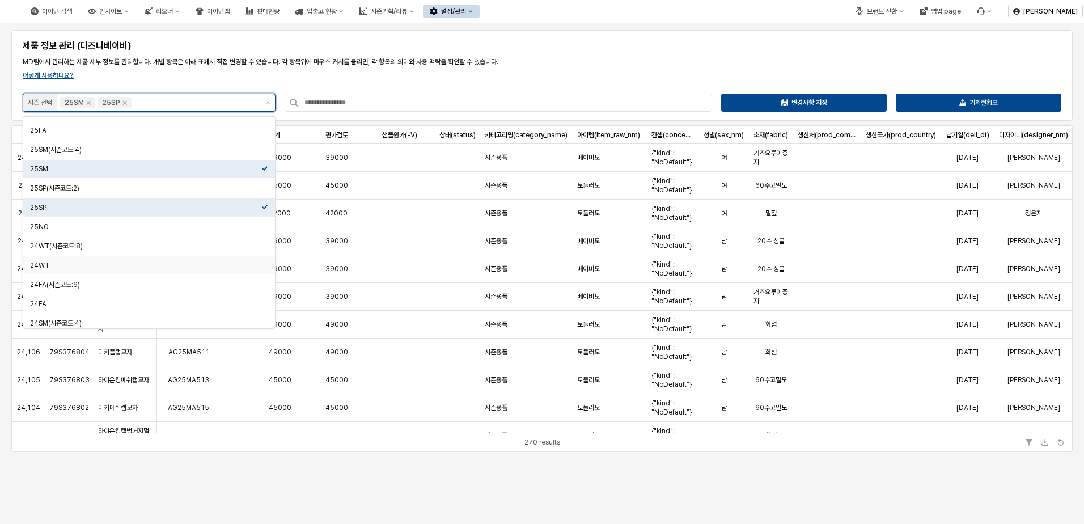
click at [59, 265] on div "24WT" at bounding box center [145, 265] width 231 height 9
click at [69, 285] on div "24FA(시즌코드:6)" at bounding box center [145, 284] width 231 height 9
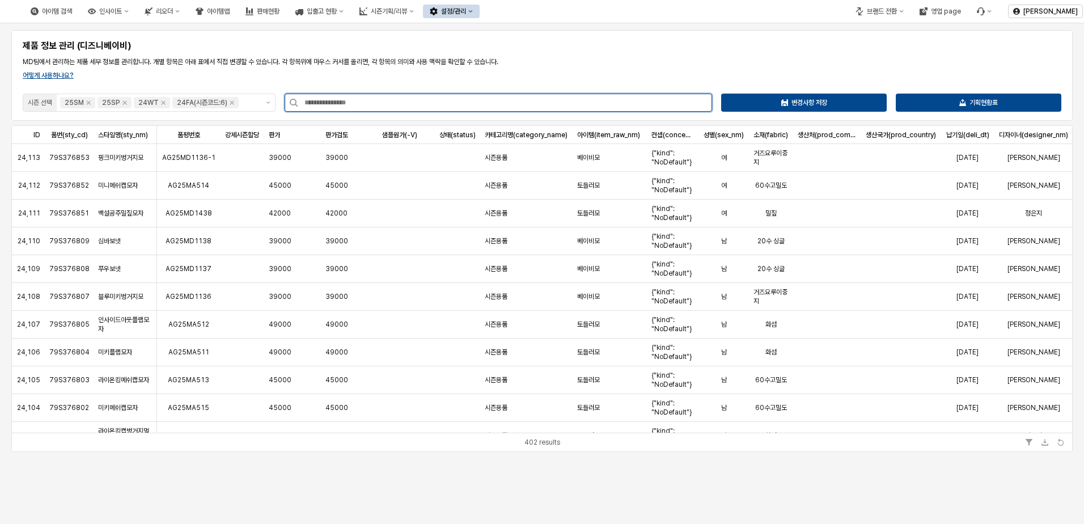
click at [420, 102] on input "App Frame" at bounding box center [505, 102] width 414 height 17
type input "***"
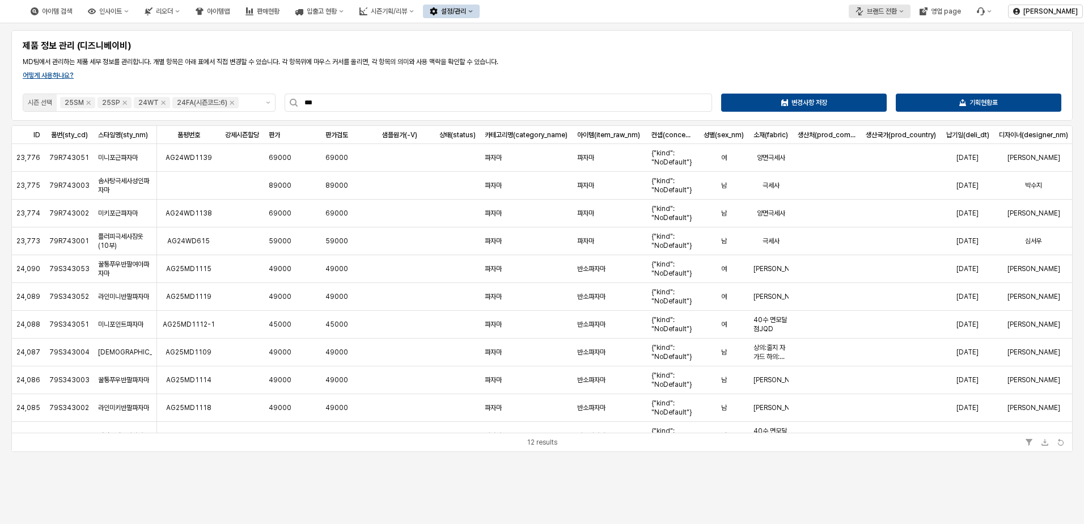
click at [877, 15] on button "브랜드 전환" at bounding box center [880, 12] width 62 height 14
click at [871, 34] on div "아가방" at bounding box center [890, 32] width 69 height 9
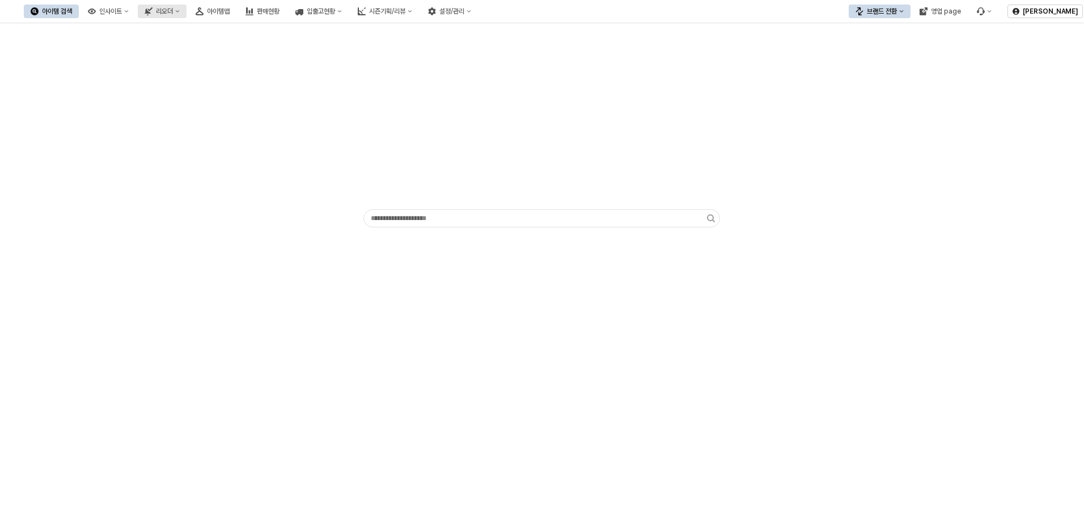
click at [187, 6] on button "리오더" at bounding box center [162, 12] width 49 height 14
click at [226, 86] on div "ㄴ 무시즌 시뮬레이션" at bounding box center [227, 90] width 60 height 9
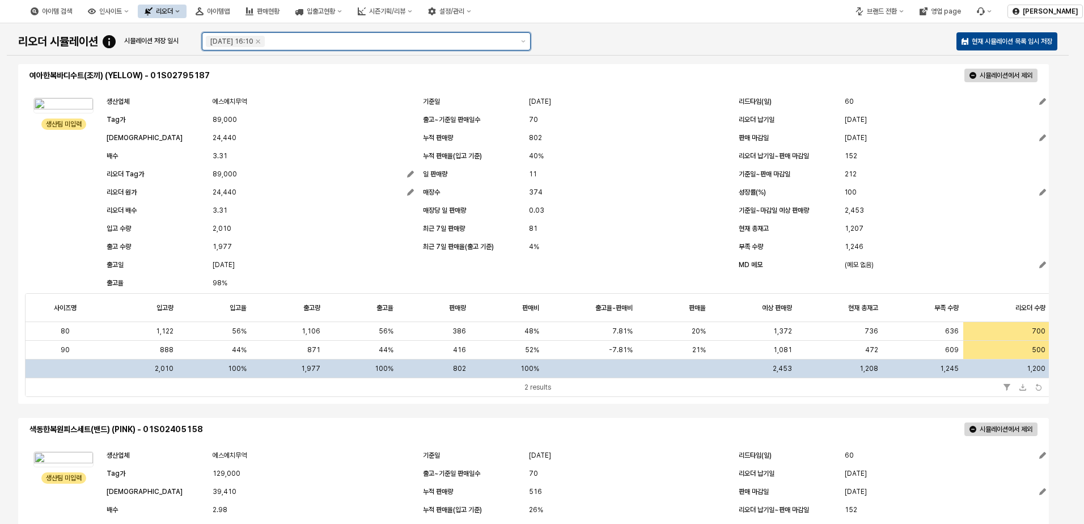
click at [319, 44] on input "시뮬레이션 저장 일시" at bounding box center [390, 41] width 246 height 11
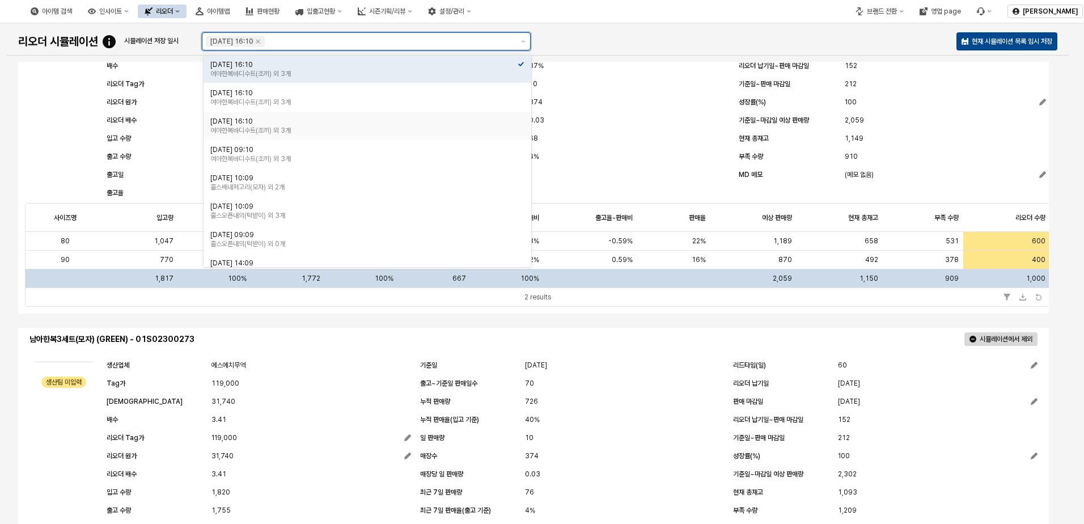
scroll to position [944, 0]
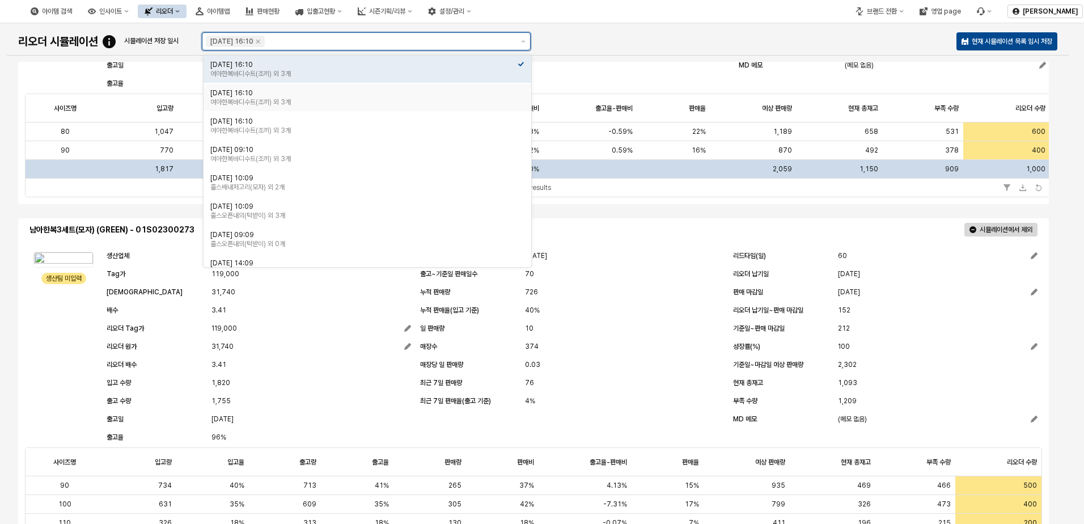
click at [295, 99] on div "여아한복바디수트(조끼) 외 3개" at bounding box center [363, 102] width 307 height 9
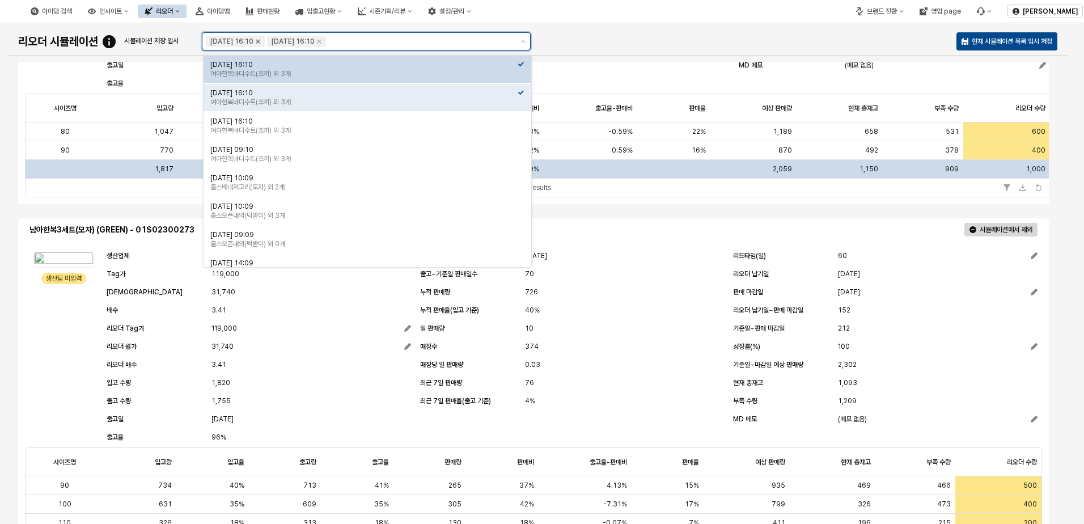
click at [260, 41] on icon "Remove 2025-10-02 16:10" at bounding box center [258, 42] width 4 height 4
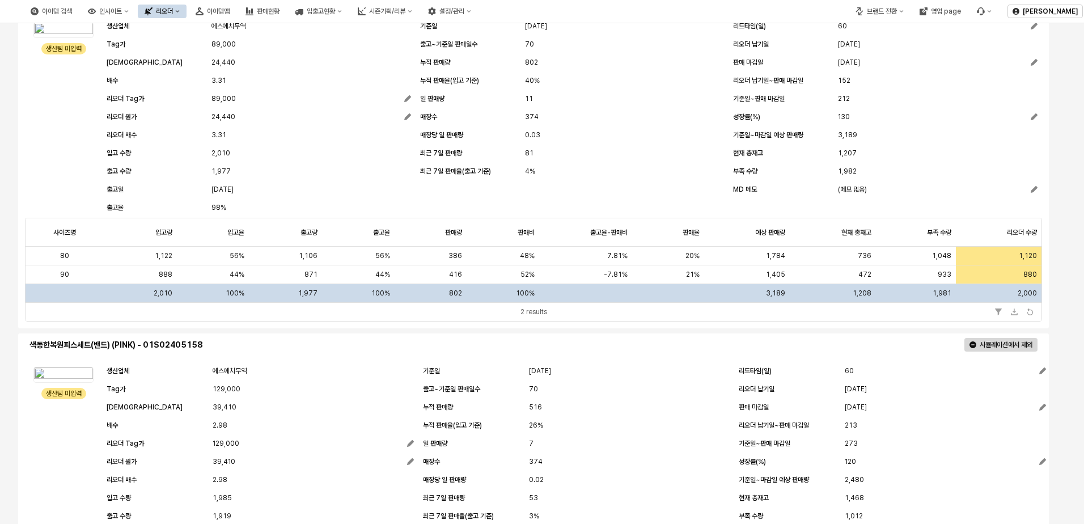
scroll to position [0, 0]
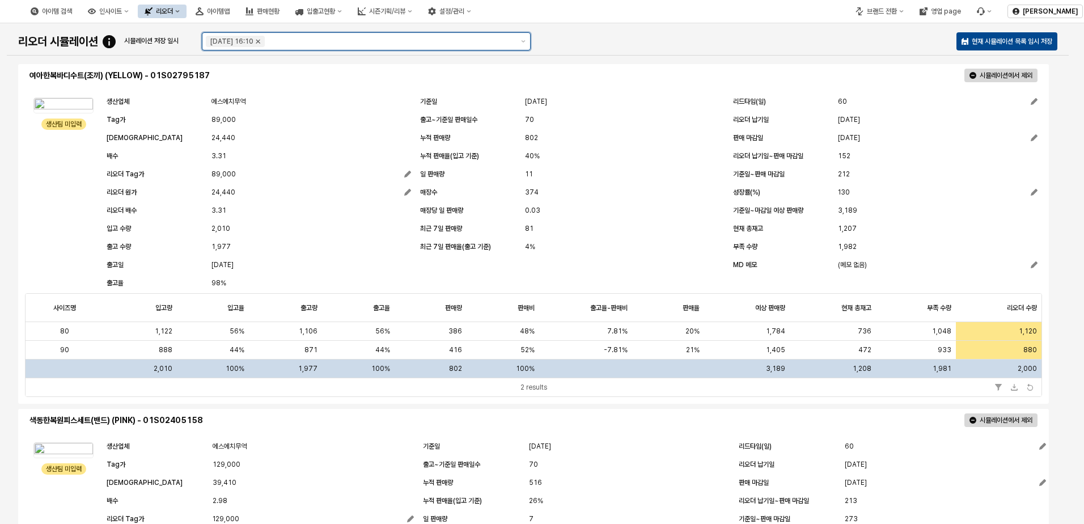
click at [260, 43] on icon "Remove 2025-10-02 16:10" at bounding box center [258, 42] width 4 height 4
click at [187, 15] on button "리오더" at bounding box center [162, 12] width 49 height 14
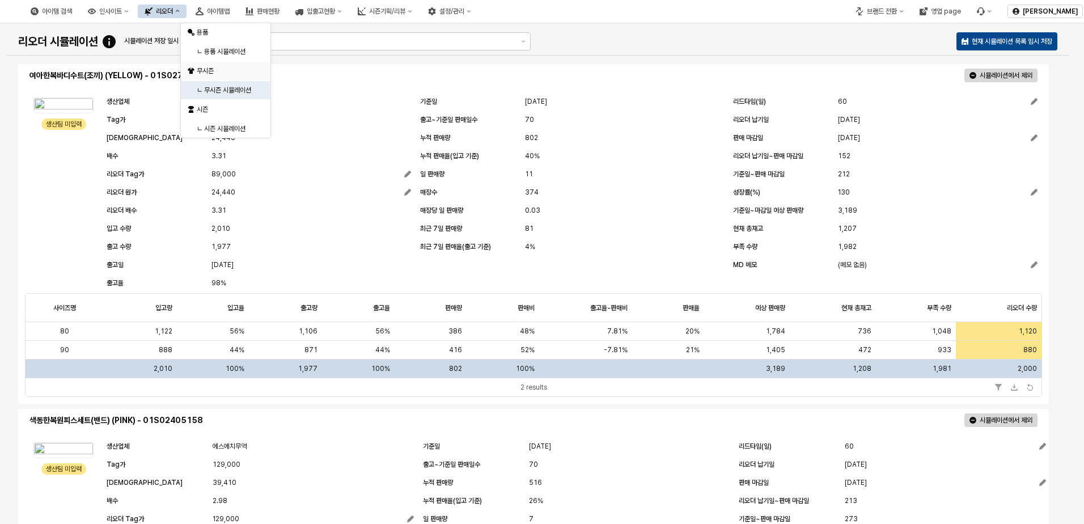
click at [216, 69] on div "무시즌" at bounding box center [227, 70] width 60 height 9
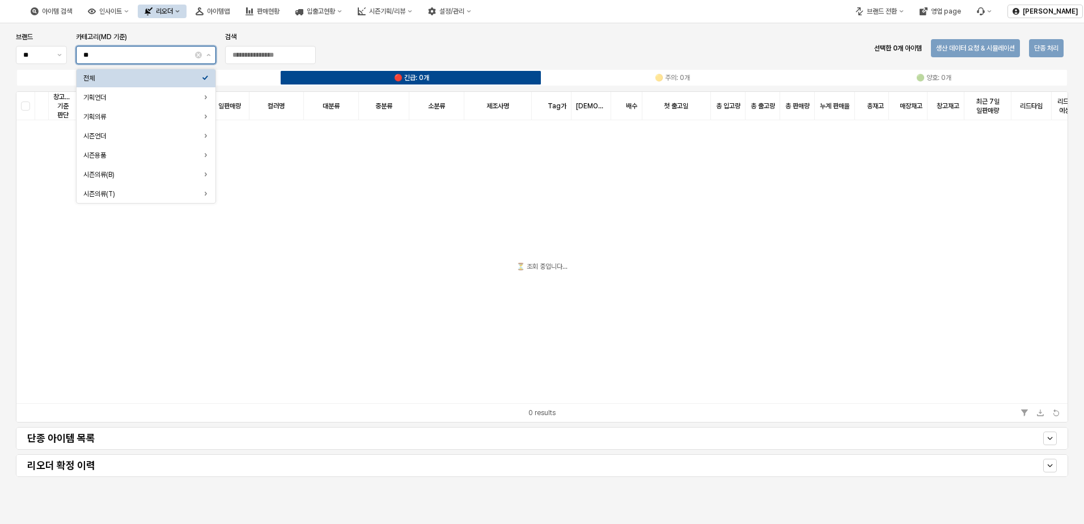
click at [172, 59] on input "**" at bounding box center [137, 54] width 109 height 11
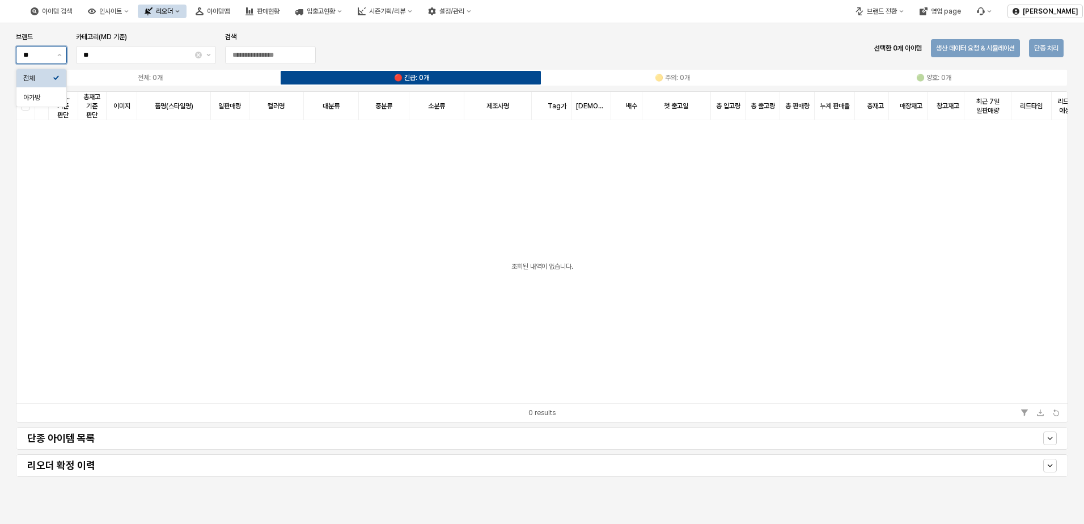
click at [50, 55] on input "**" at bounding box center [36, 54] width 27 height 11
click at [47, 99] on div "아가방" at bounding box center [37, 97] width 29 height 9
type input "***"
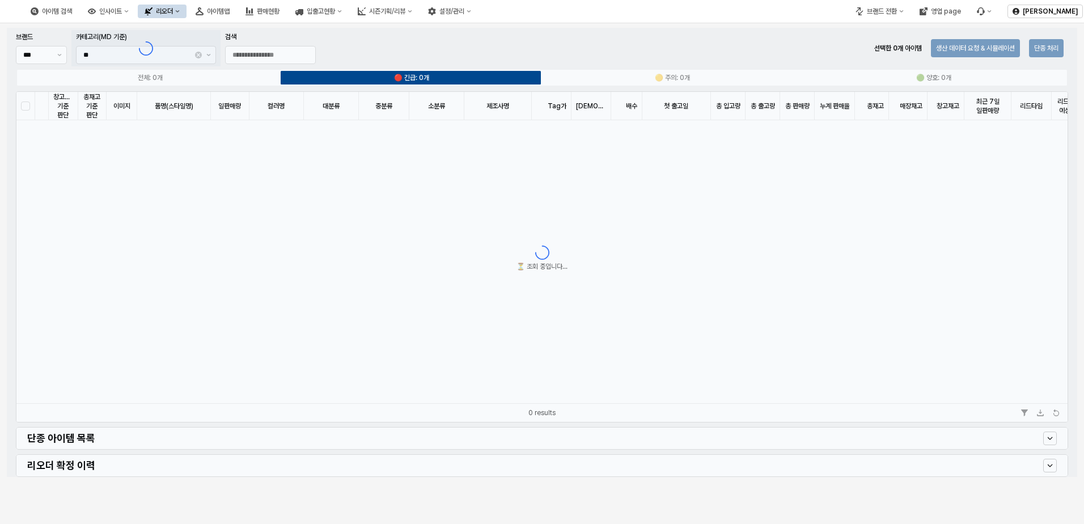
click at [252, 54] on div "App Frame" at bounding box center [542, 252] width 1071 height 449
click at [280, 48] on div "브랜드 *** 카테고리(MD 기준) ** 검색 선택한 0개 아이템 생산 데이터 요청 & 시뮬레이션 단종 처리 전체: 0개 🔴 긴급: 0개 🟡 …" at bounding box center [542, 252] width 1071 height 449
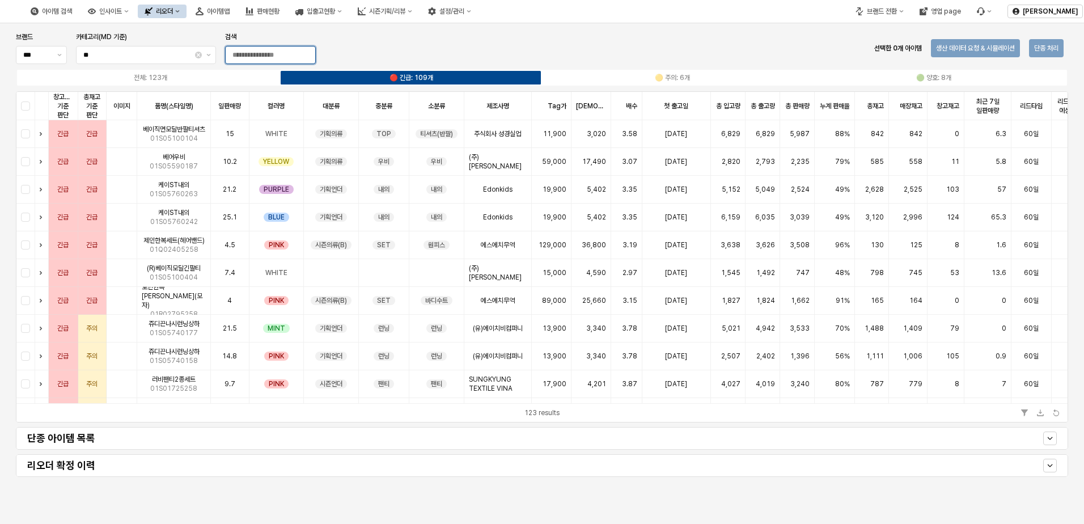
click at [277, 54] on input "검색" at bounding box center [271, 55] width 90 height 17
type input "*"
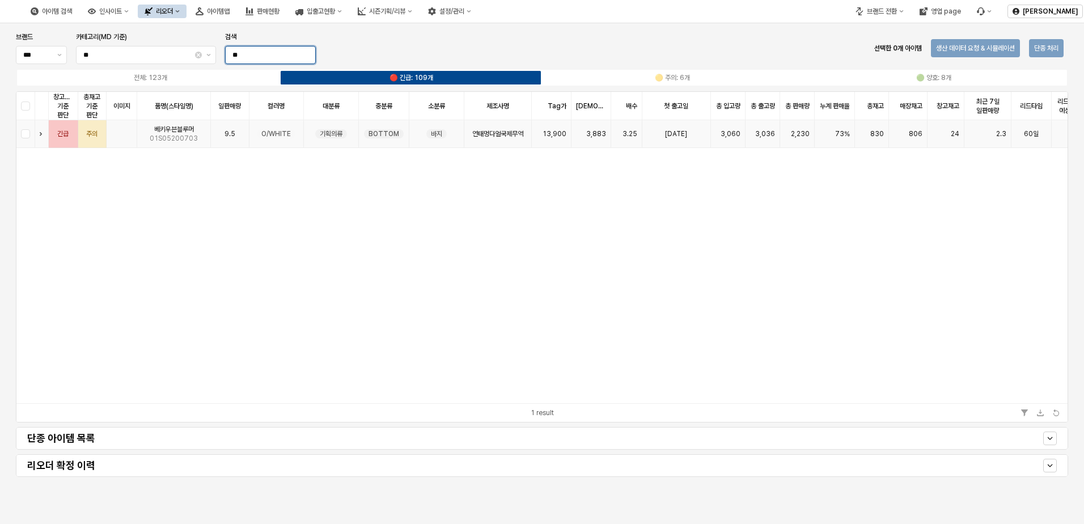
type input "**"
click at [30, 134] on div "App Frame" at bounding box center [25, 134] width 19 height 28
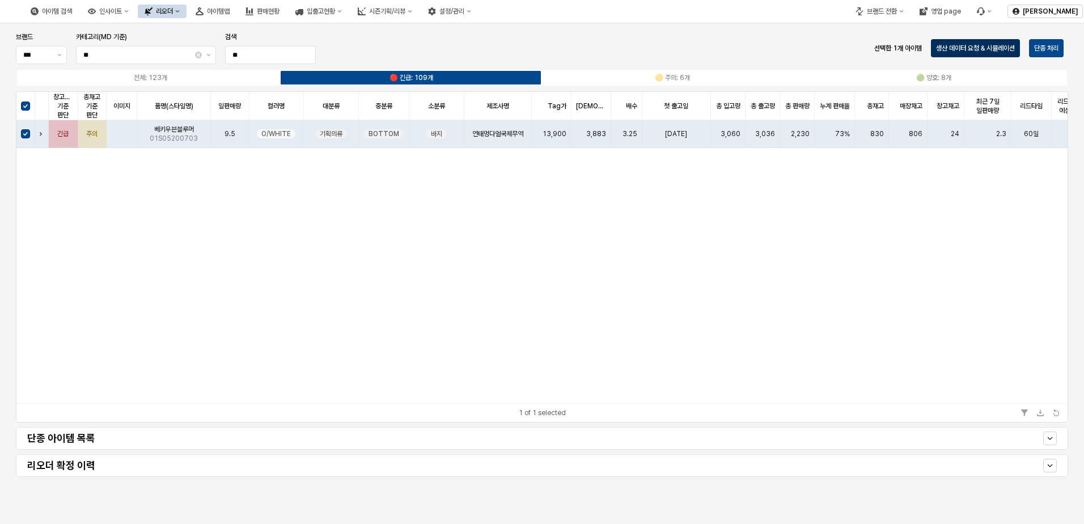
click at [985, 52] on p "생산 데이터 요청 & 시뮬레이션" at bounding box center [975, 48] width 79 height 9
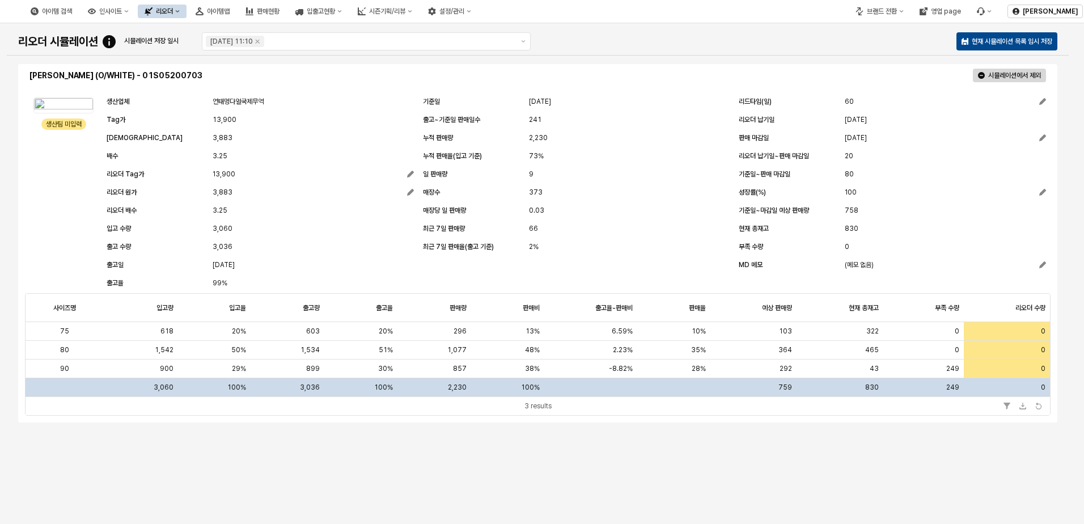
click at [681, 463] on div "베키우븐블루머 (O/WHITE) - 01S05200703 시뮬레이션에서 제외 생산팀 미입력 생산팀 미입력 생산업체 연태멍다얼국제무역 Tag가 …" at bounding box center [538, 332] width 1049 height 540
click at [483, 410] on div "3 results" at bounding box center [538, 405] width 1025 height 19
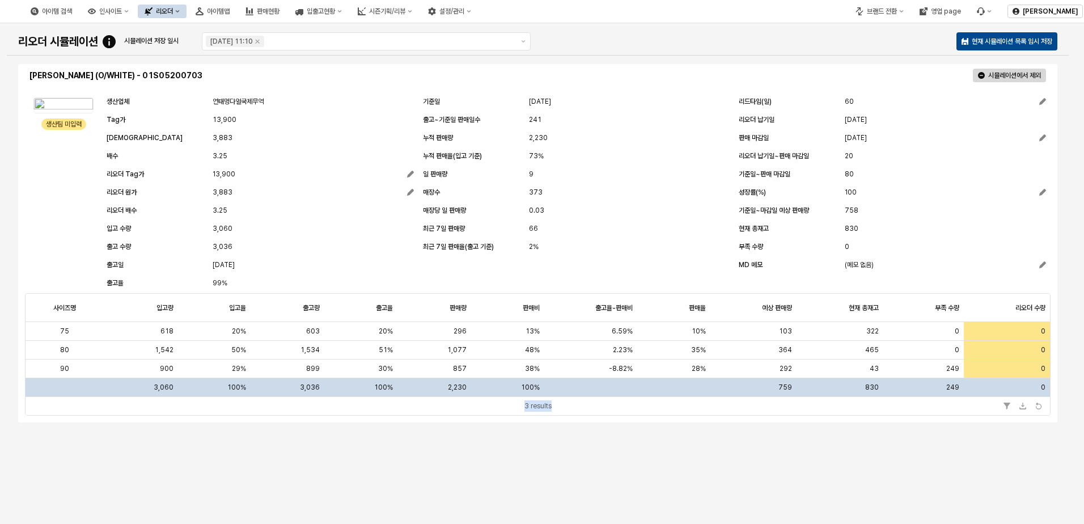
click at [483, 410] on div "3 results" at bounding box center [538, 405] width 1025 height 19
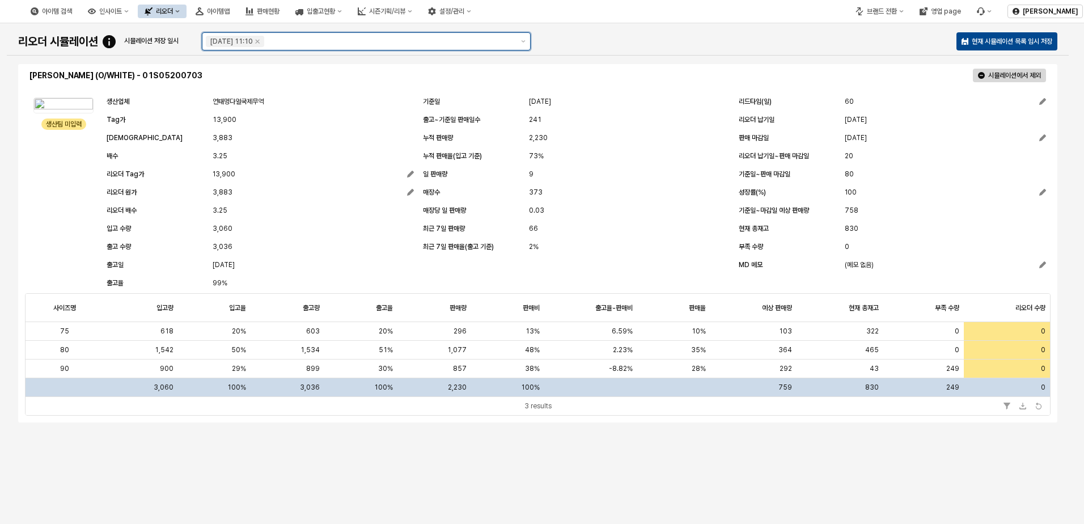
click at [327, 40] on input "시뮬레이션 저장 일시" at bounding box center [390, 41] width 247 height 11
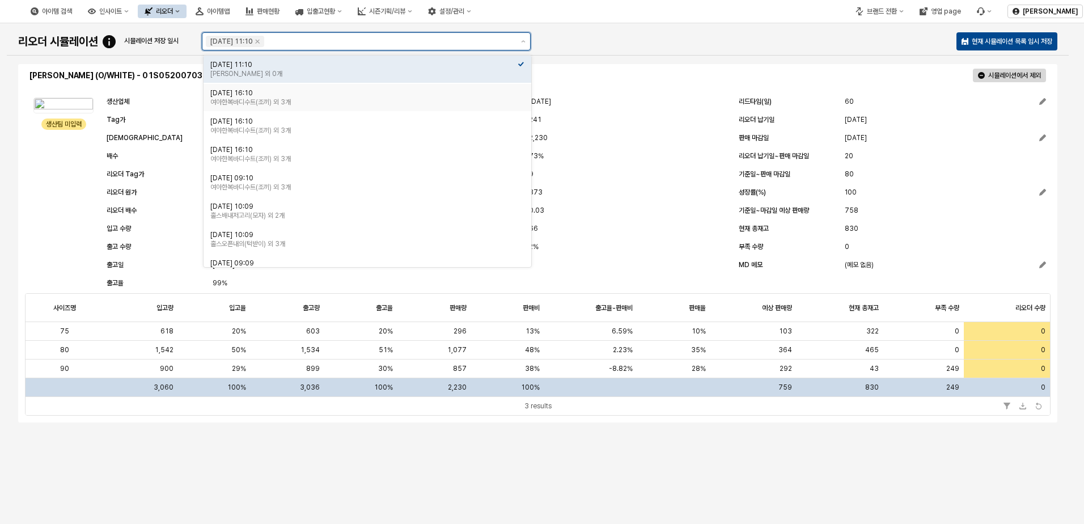
click at [292, 94] on div "[DATE] 16:10" at bounding box center [363, 92] width 307 height 9
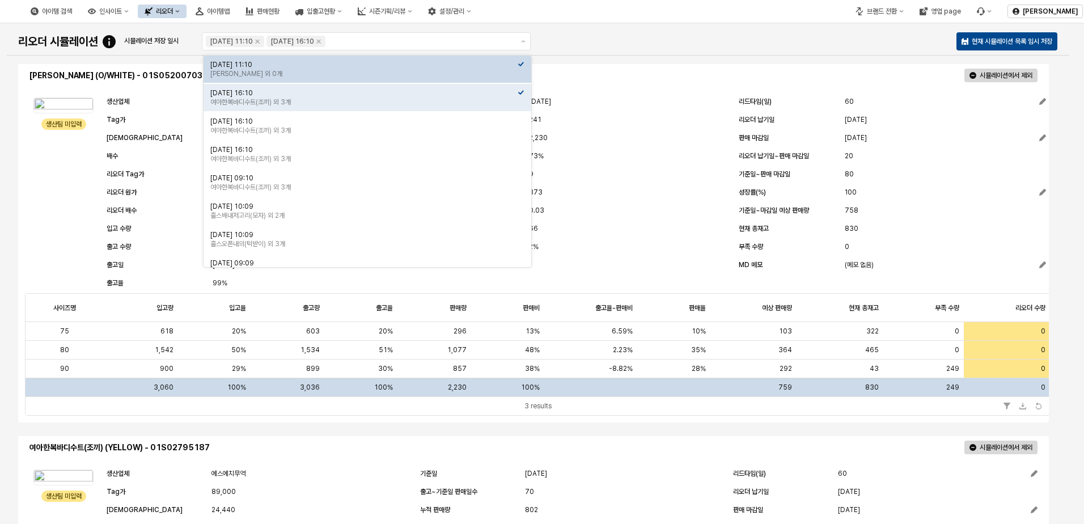
click at [669, 38] on div "리오더 시뮬레이션 시뮬레이션 저장 일시 2025-10-13 11:10 2025-10-02 16:10" at bounding box center [451, 41] width 874 height 23
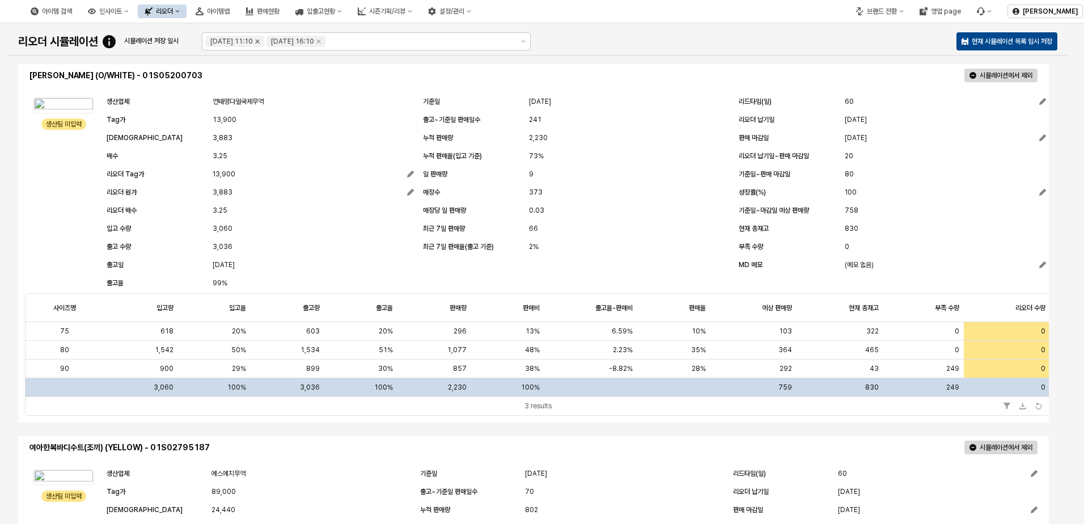
click at [260, 40] on icon "Remove 2025-10-13 11:10" at bounding box center [258, 42] width 4 height 4
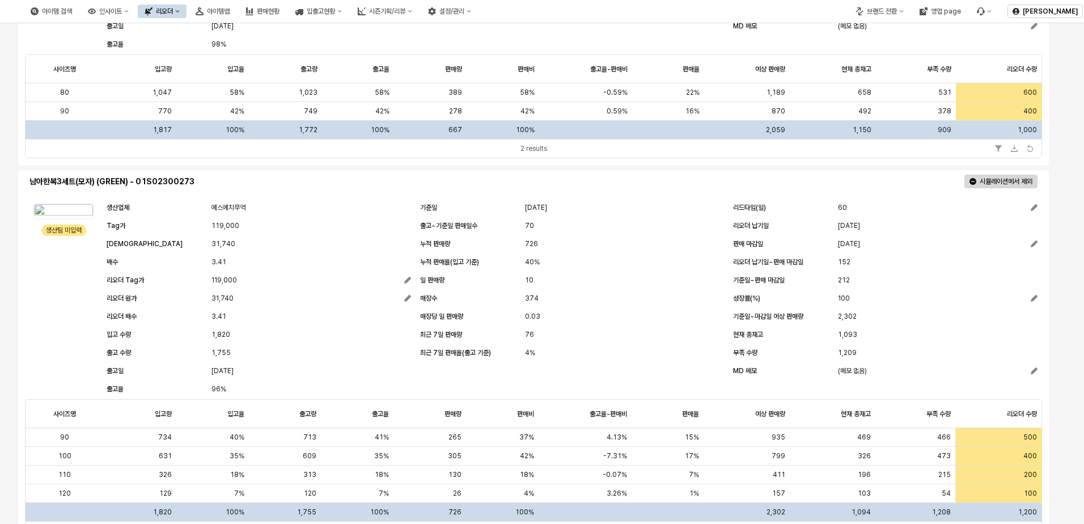
scroll to position [113, 0]
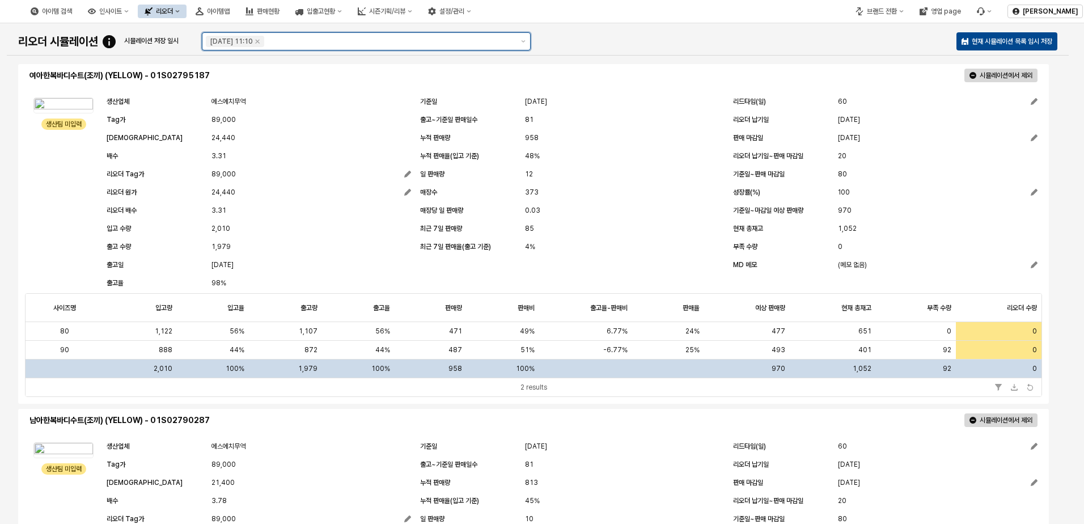
click at [419, 41] on input "시뮬레이션 저장 일시" at bounding box center [390, 41] width 247 height 11
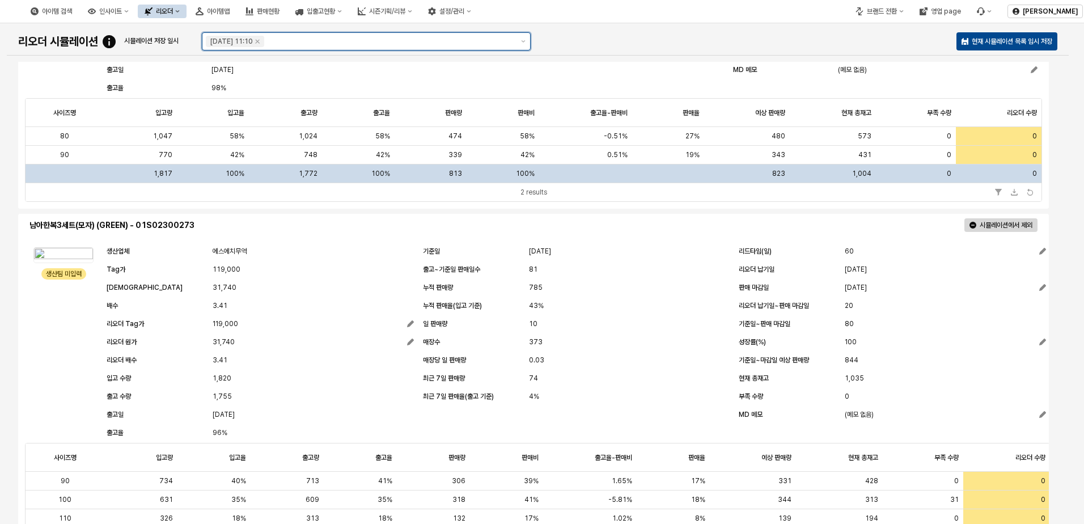
scroll to position [313, 0]
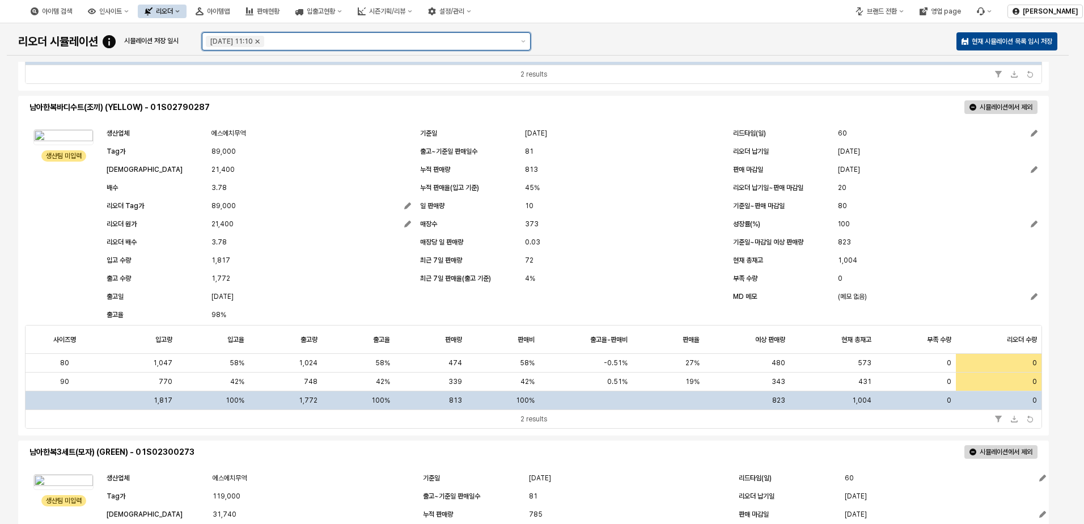
click at [262, 41] on icon "Remove 2025-10-13 11:10" at bounding box center [257, 41] width 9 height 9
click at [280, 41] on input "시뮬레이션 저장 일시" at bounding box center [361, 41] width 305 height 11
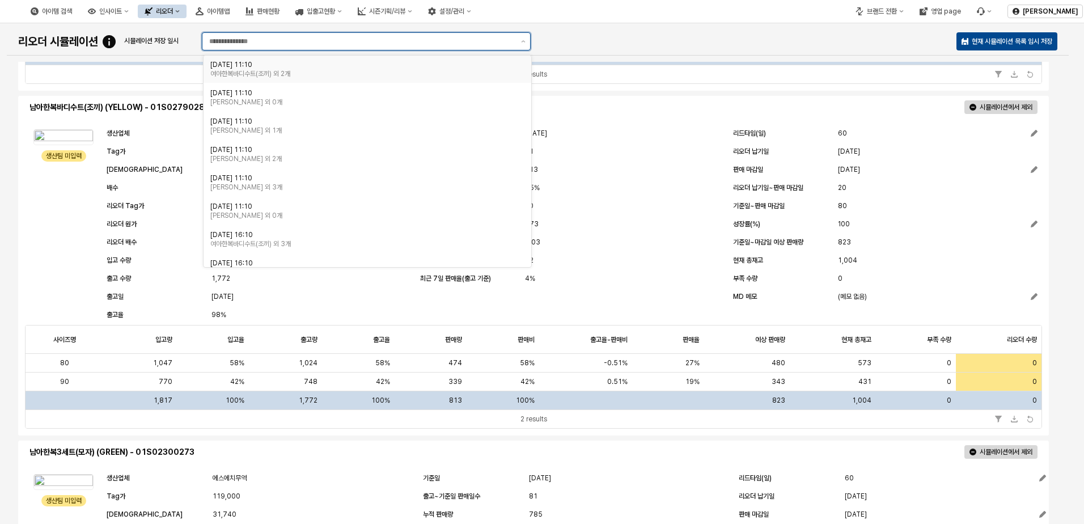
click at [282, 57] on div "[DATE] 11:10 여아한복바디수트(조끼) 외 2개" at bounding box center [368, 69] width 328 height 27
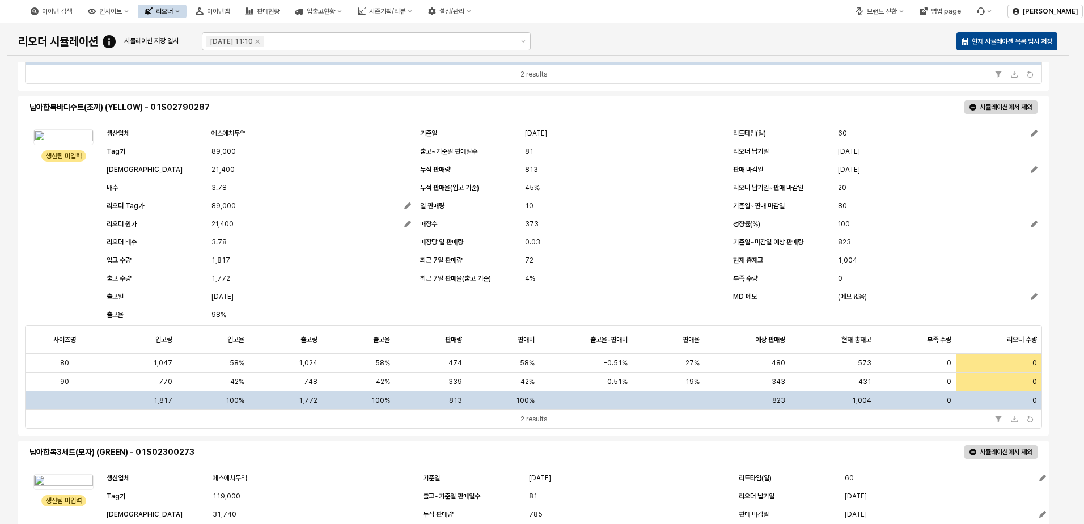
click at [740, 40] on div "리오더 시뮬레이션 시뮬레이션 저장 일시 [DATE] 11:10" at bounding box center [451, 41] width 874 height 23
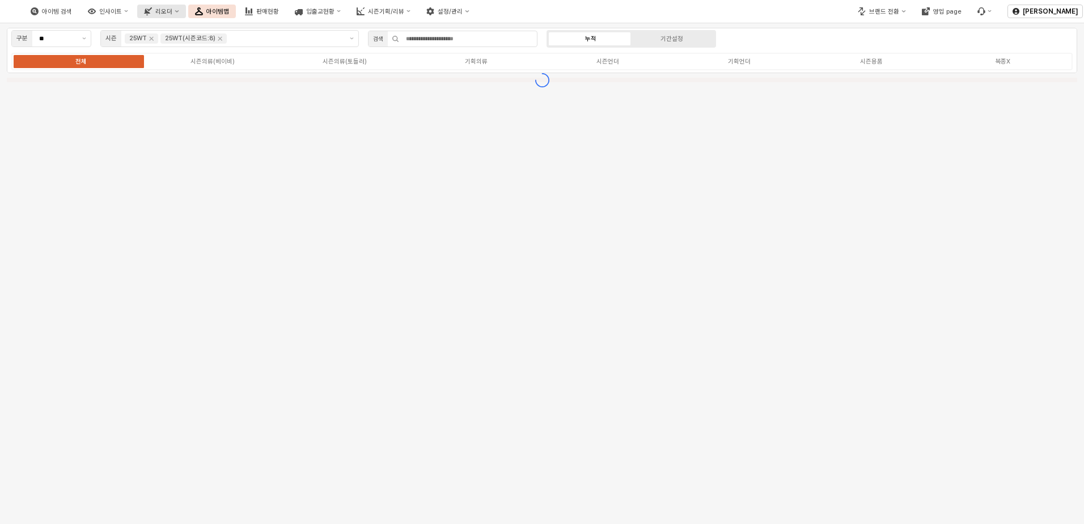
click at [150, 14] on icon "리오더" at bounding box center [147, 11] width 6 height 5
click at [208, 86] on div "ㄴ 무시즌 시뮬레이션" at bounding box center [221, 88] width 61 height 9
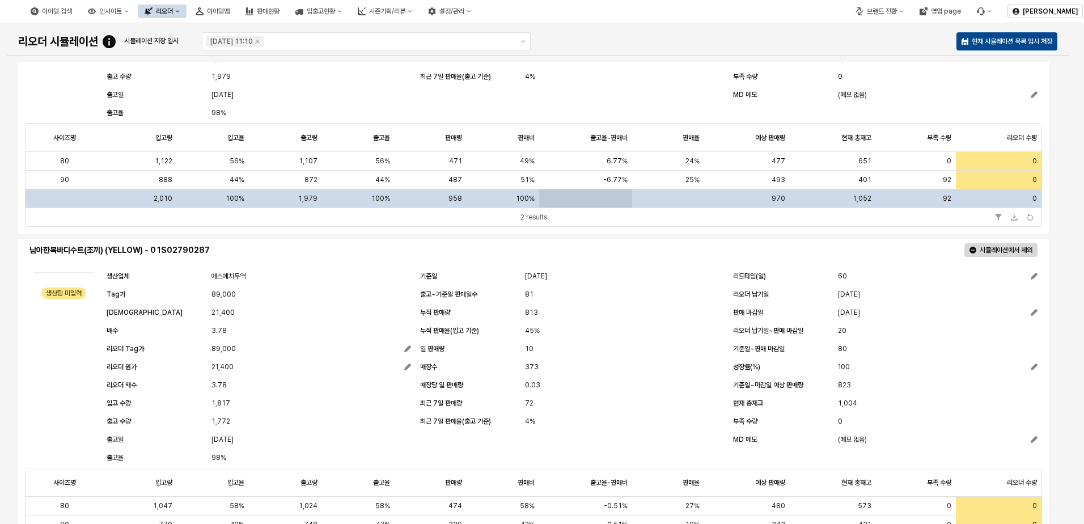
scroll to position [540, 0]
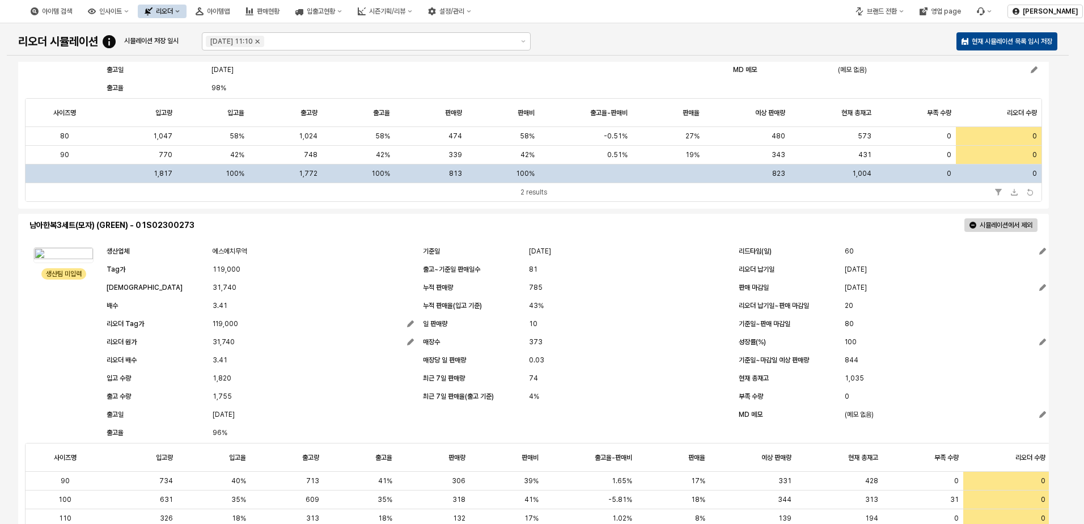
click at [262, 39] on icon "Remove 2025-10-13 11:10" at bounding box center [257, 41] width 9 height 9
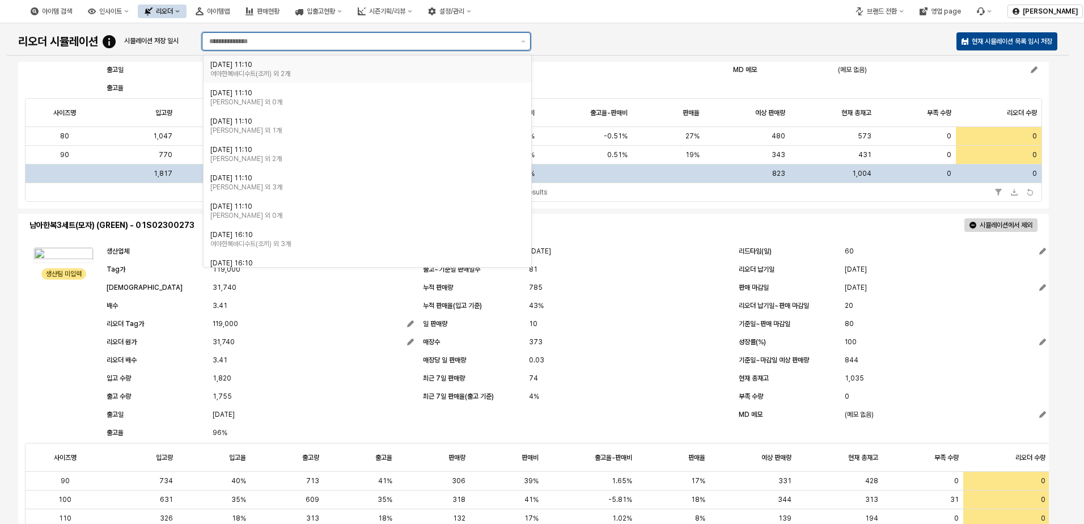
click at [288, 66] on div "[DATE] 11:10" at bounding box center [363, 64] width 307 height 9
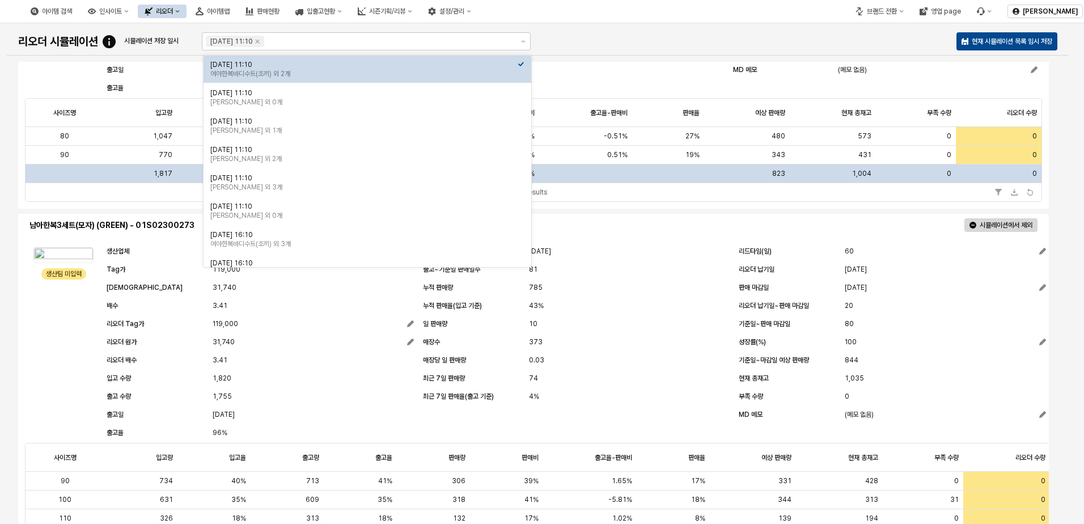
click at [628, 31] on div "리오더 시뮬레이션 시뮬레이션 저장 일시 [DATE] 11:10" at bounding box center [451, 41] width 874 height 23
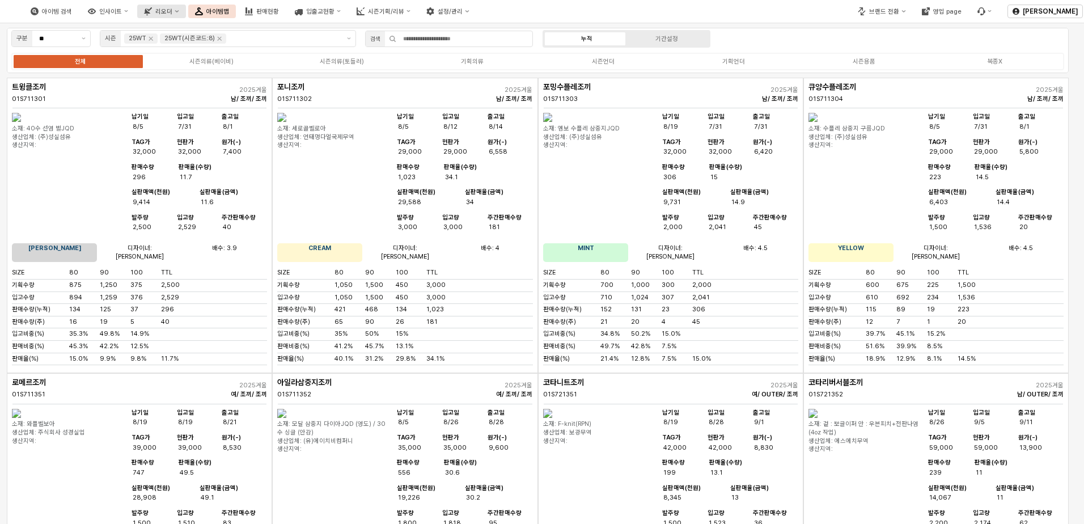
click at [185, 7] on button "리오더" at bounding box center [161, 12] width 48 height 14
click at [225, 82] on div "ㄴ 무시즌 시뮬레이션" at bounding box center [221, 88] width 90 height 18
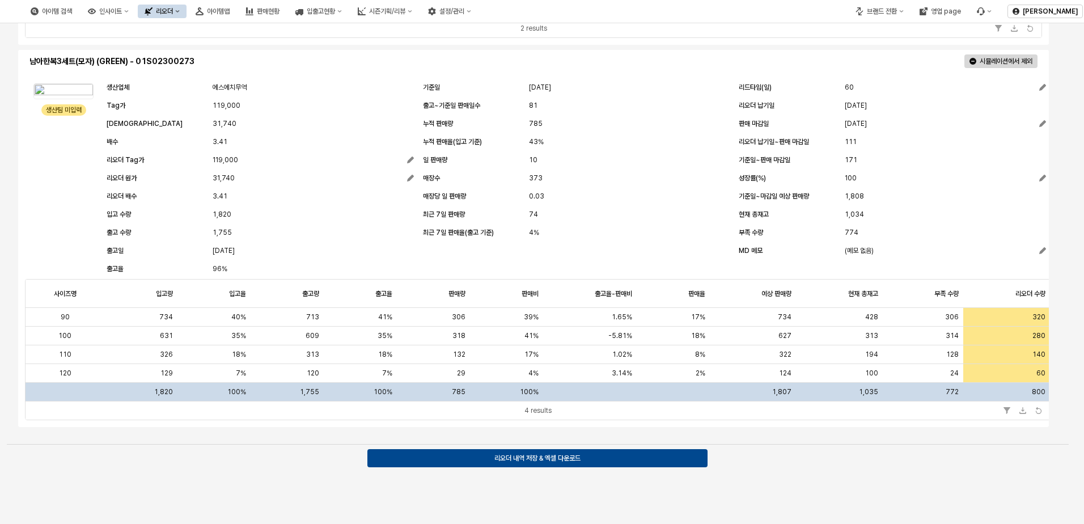
scroll to position [0, 2]
drag, startPoint x: 997, startPoint y: 426, endPoint x: 1014, endPoint y: 427, distance: 17.0
click at [1014, 427] on div "생산팀 미입력 생산팀 미입력 생산업체 에스에치무역 Tag가 119,000 원가 31,740 배수 3.41 리오더 Tag가 119,000 리오더…" at bounding box center [533, 250] width 1031 height 354
